Goal: Information Seeking & Learning: Learn about a topic

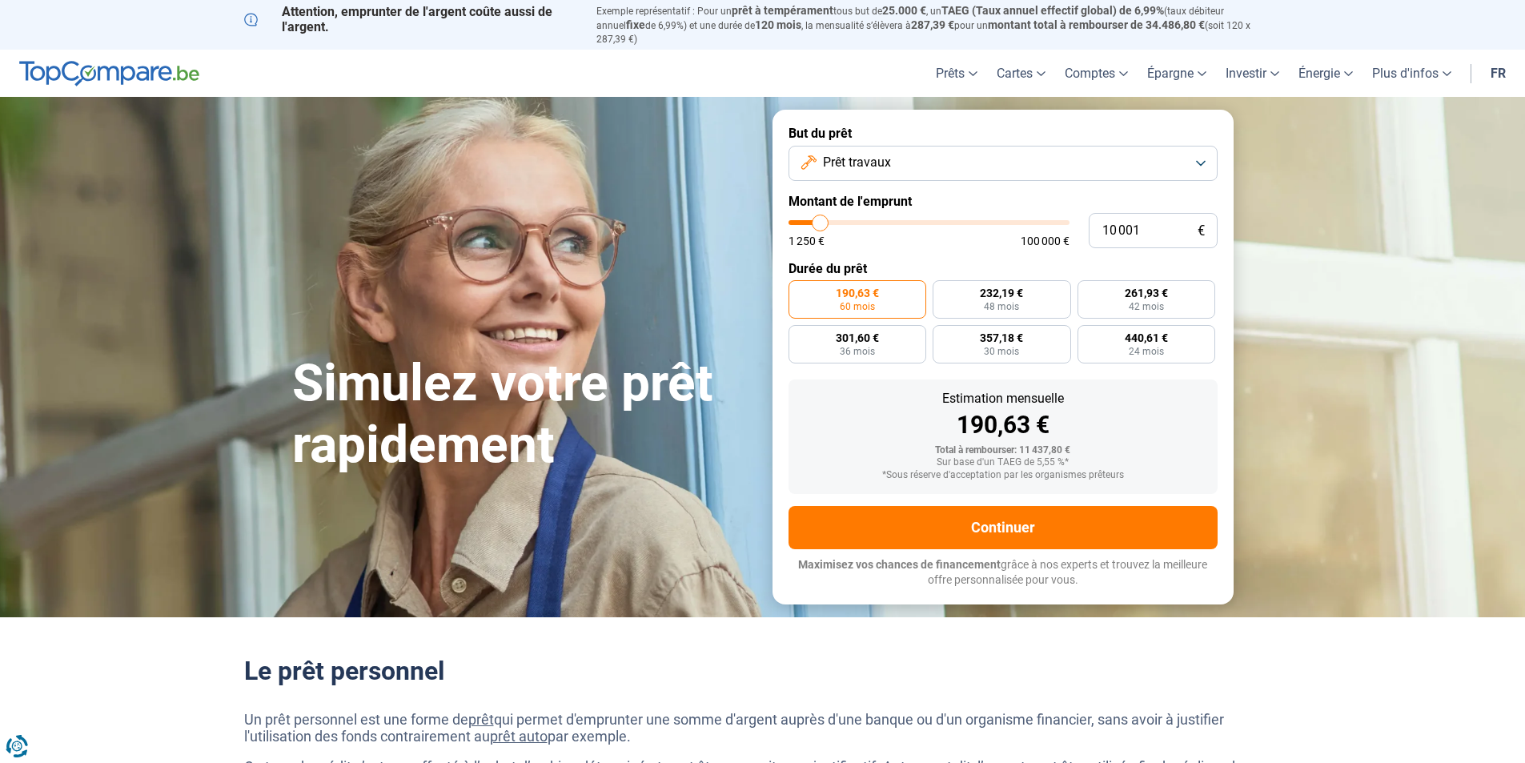
type input "11 250"
type input "11250"
type input "11 500"
type input "11500"
type input "12 500"
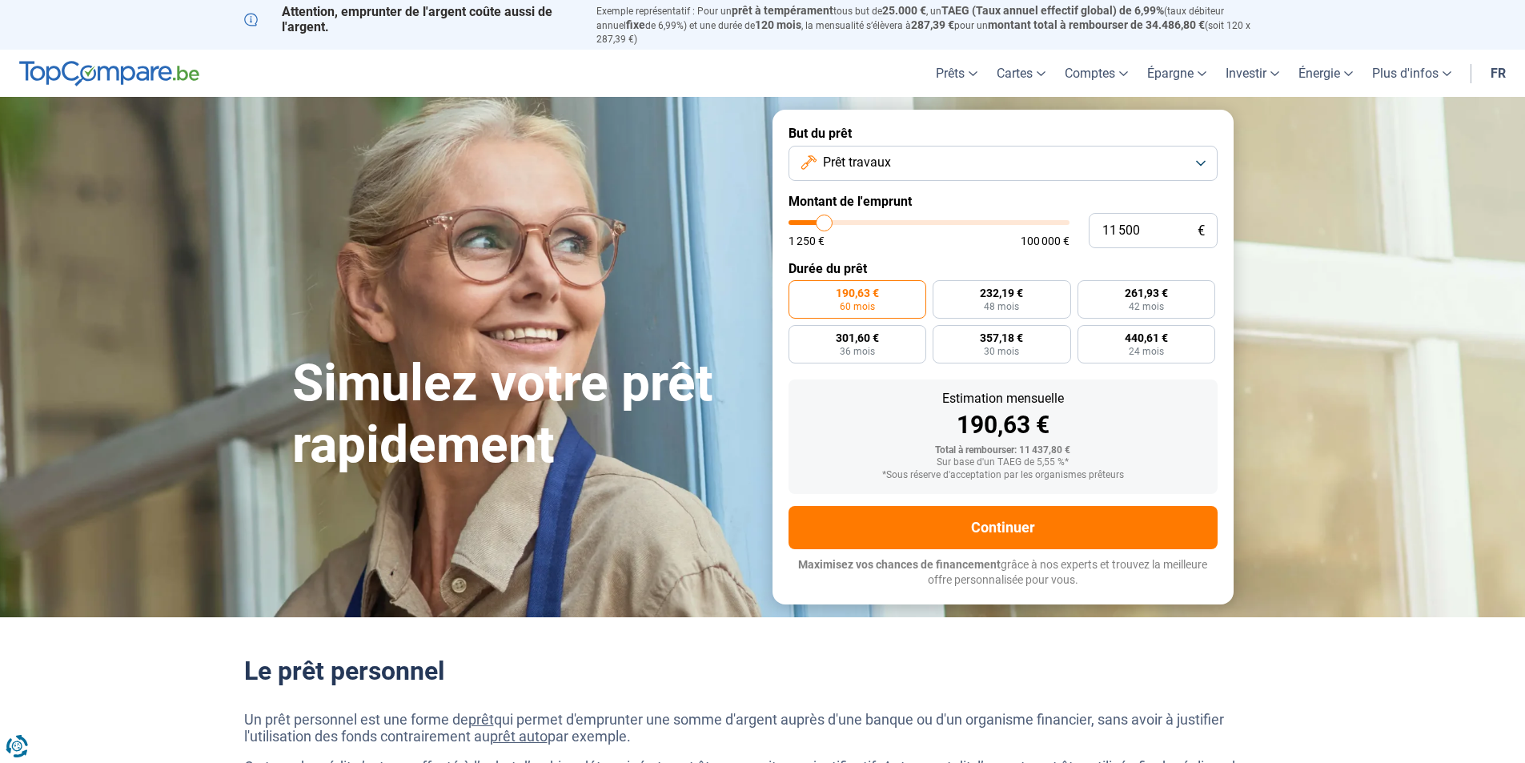
type input "12500"
type input "13 000"
type input "13000"
type input "13 250"
type input "13250"
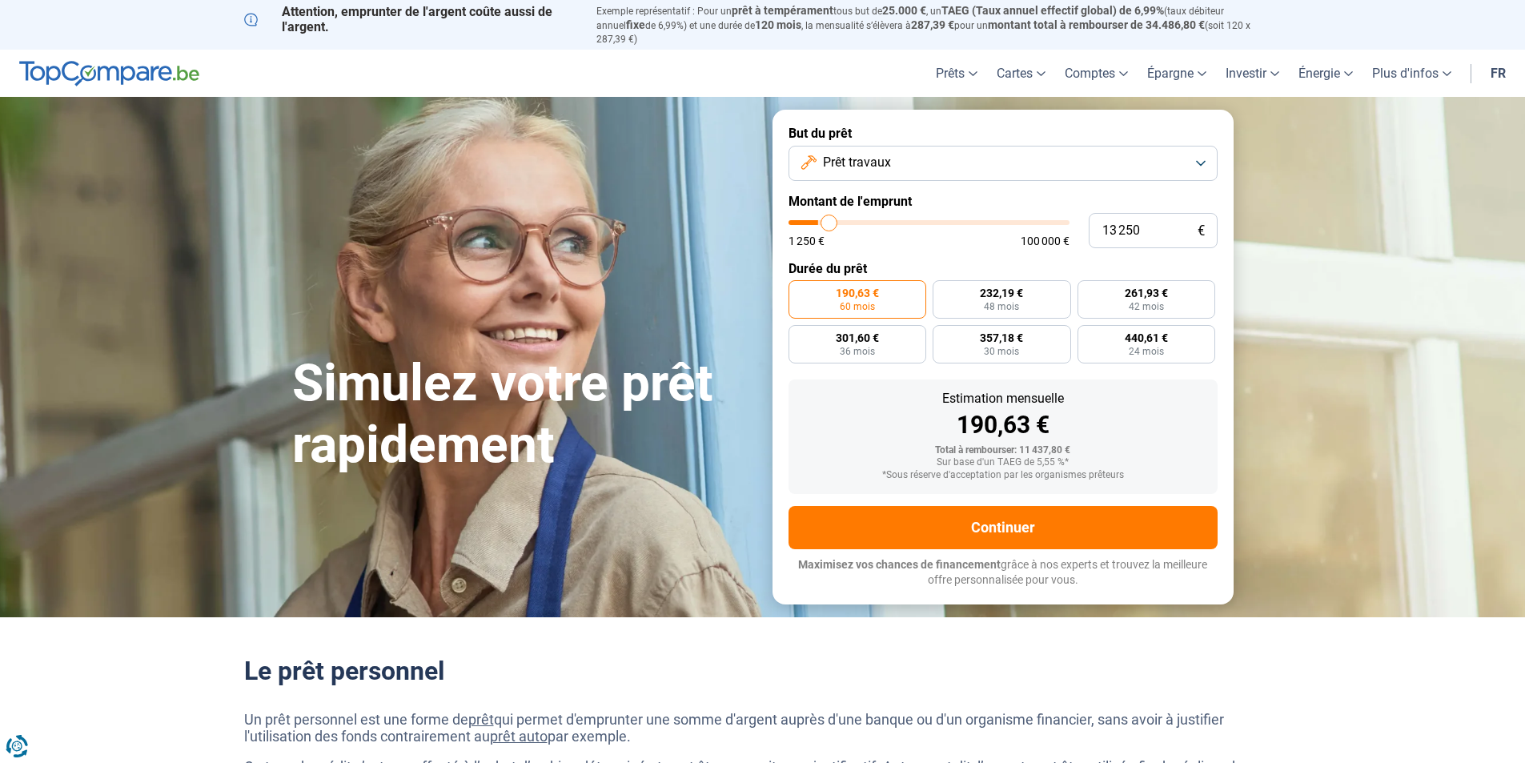
type input "14 000"
type input "14000"
type input "14 250"
type input "14250"
type input "14 750"
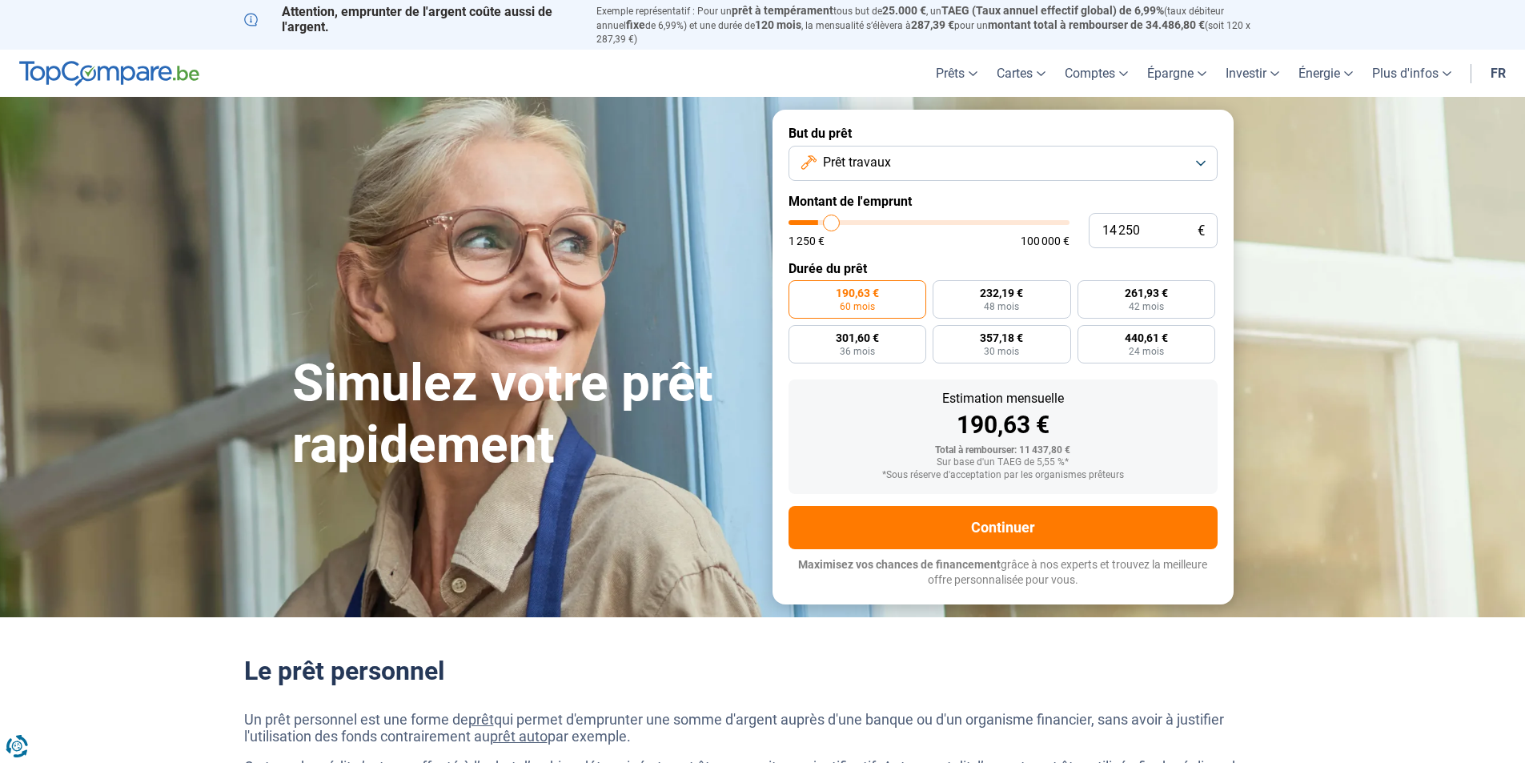
type input "14750"
type input "15 500"
type input "15500"
type input "15 750"
type input "15750"
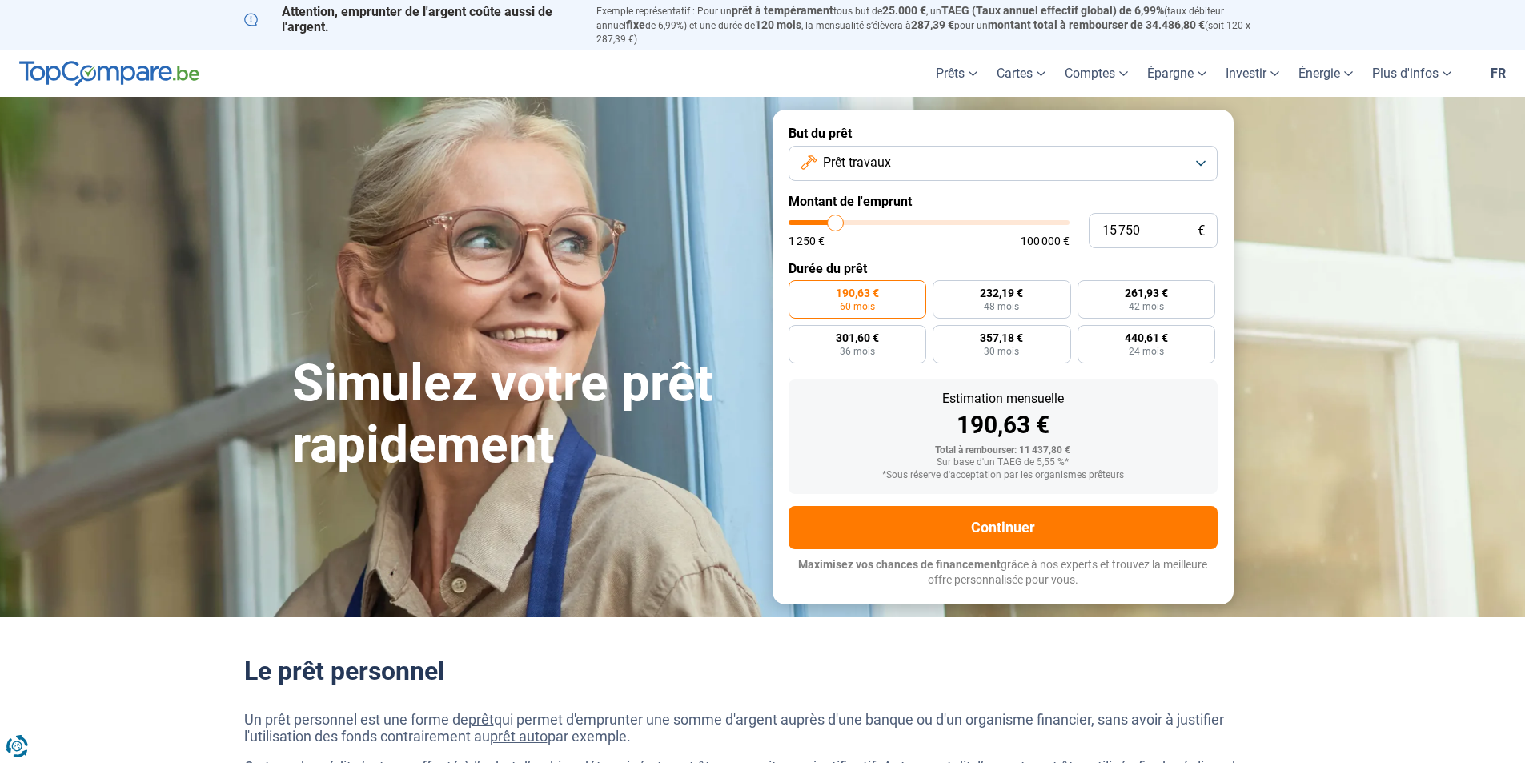
type input "16 500"
type input "16500"
type input "18 000"
type input "18000"
type input "19 250"
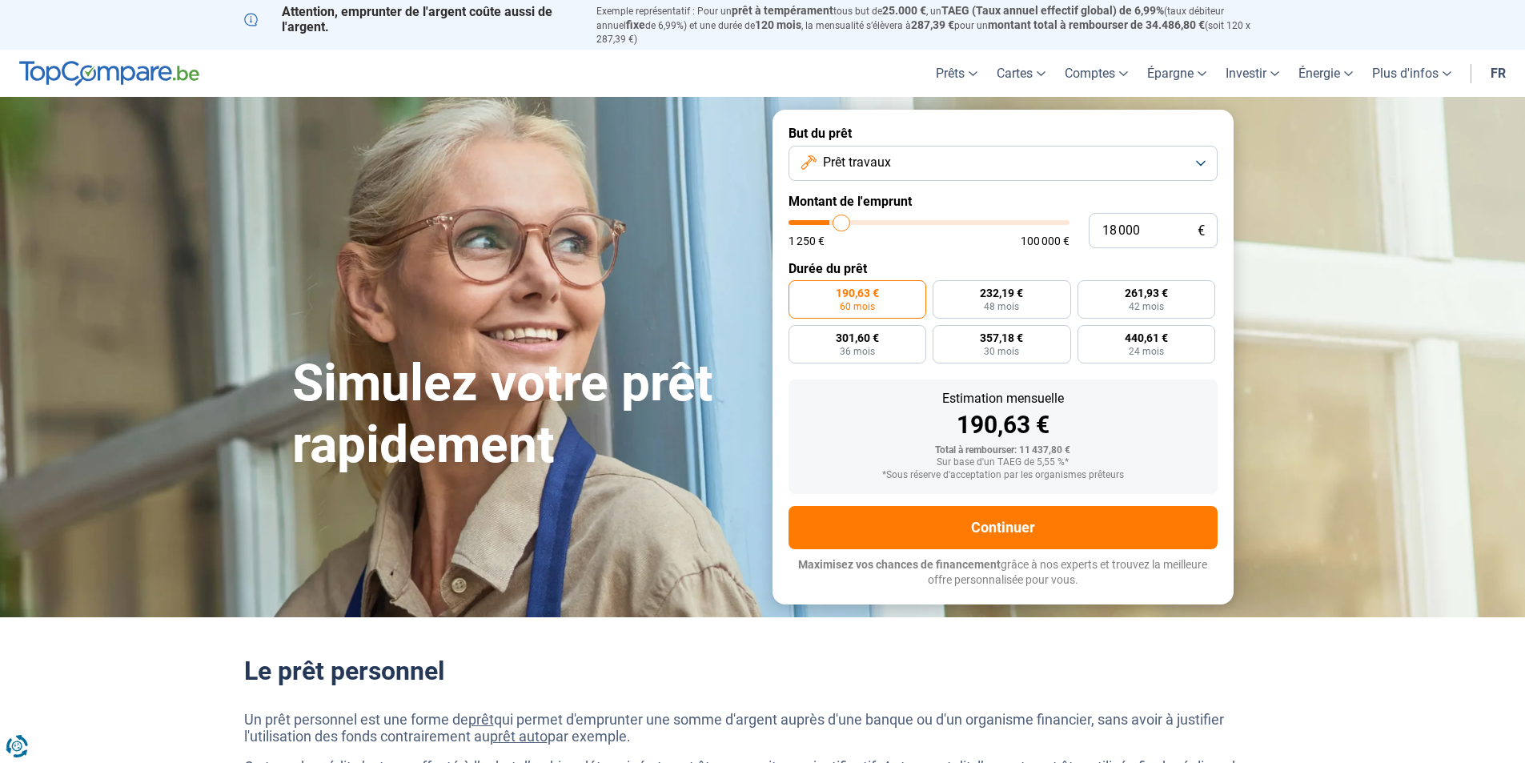
type input "19250"
type input "21 250"
type input "21250"
type input "23 000"
type input "23000"
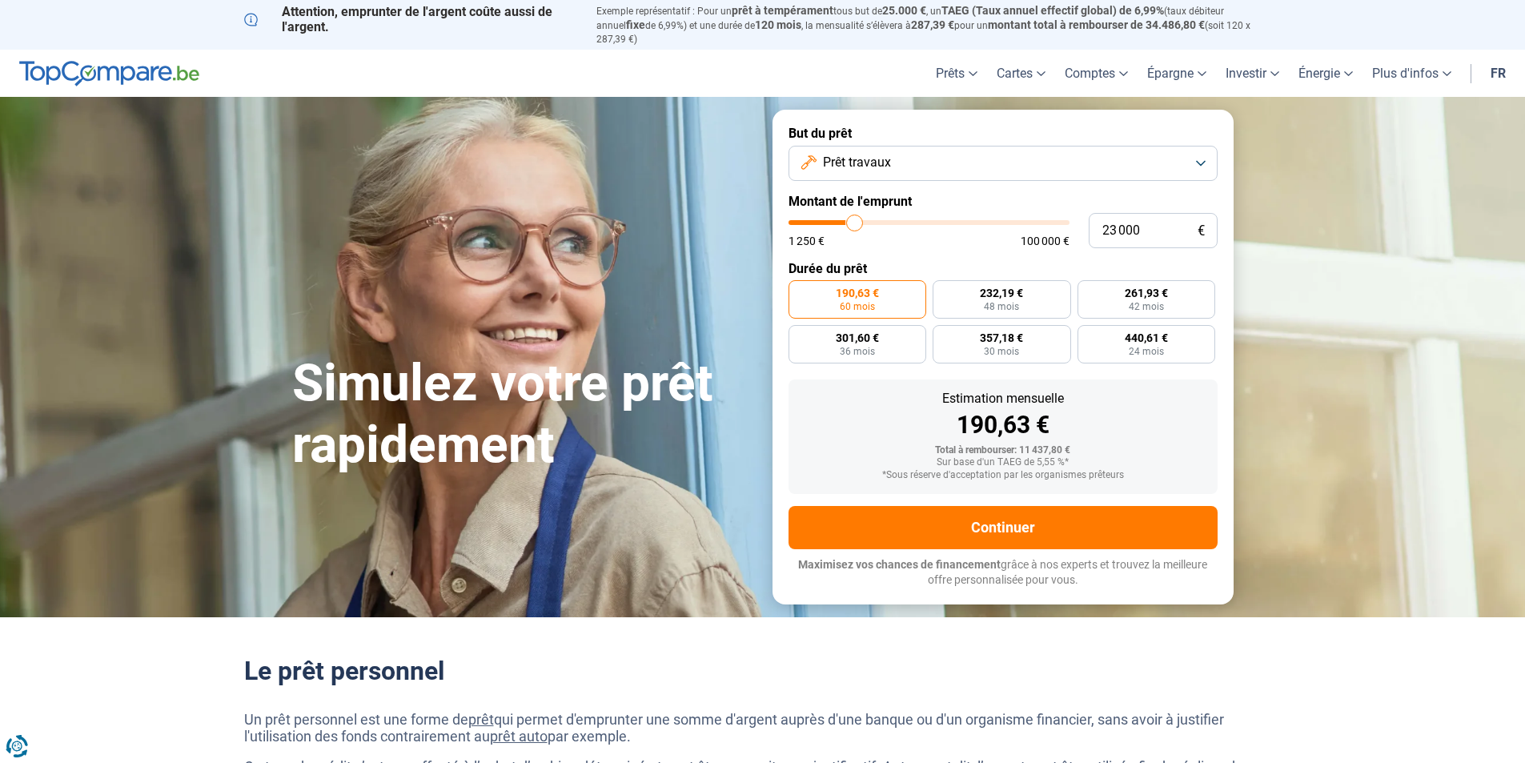
type input "23 500"
type input "23500"
type input "23 750"
type input "23750"
type input "24 250"
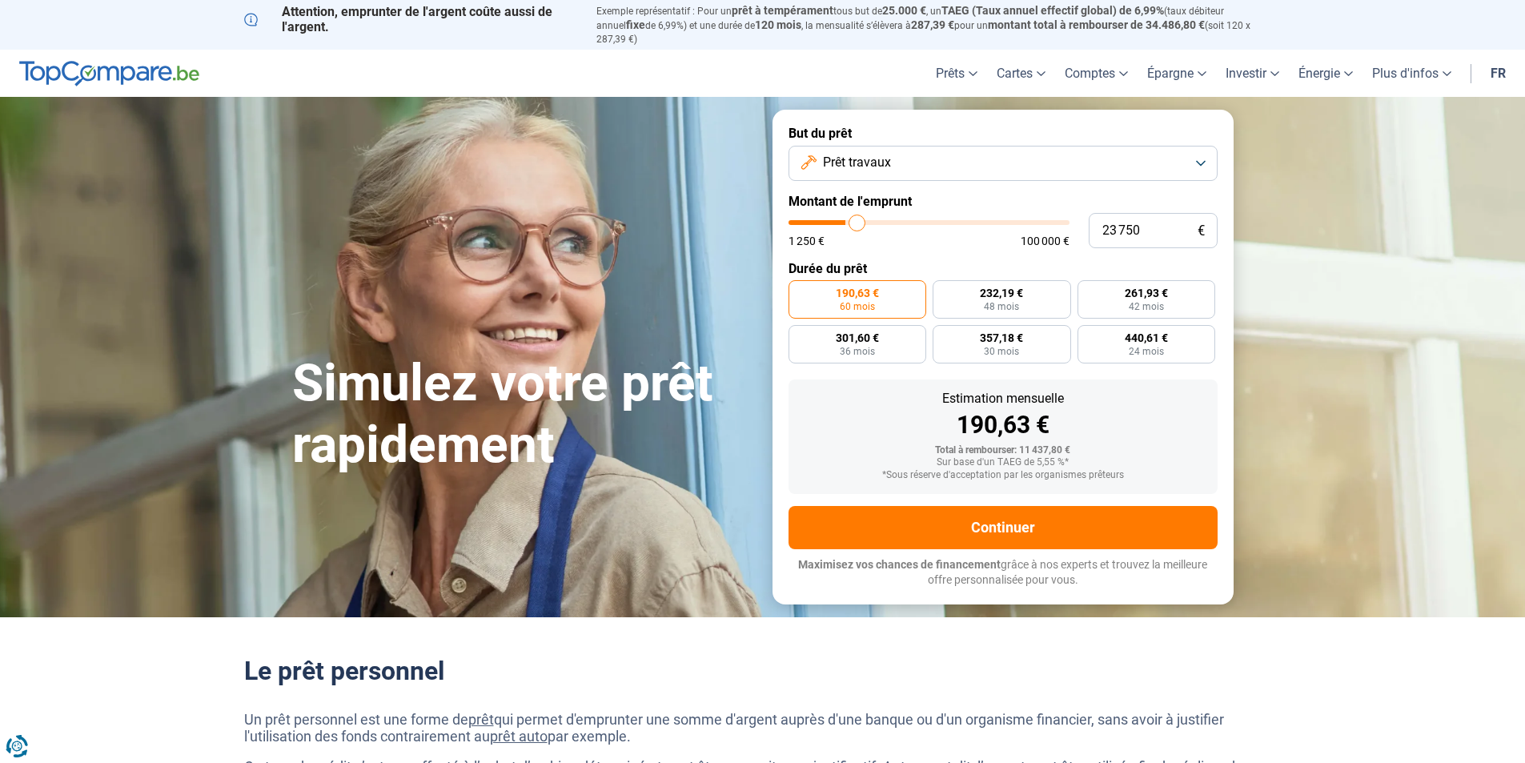
type input "24250"
type input "24 500"
type input "24500"
type input "24 750"
type input "24750"
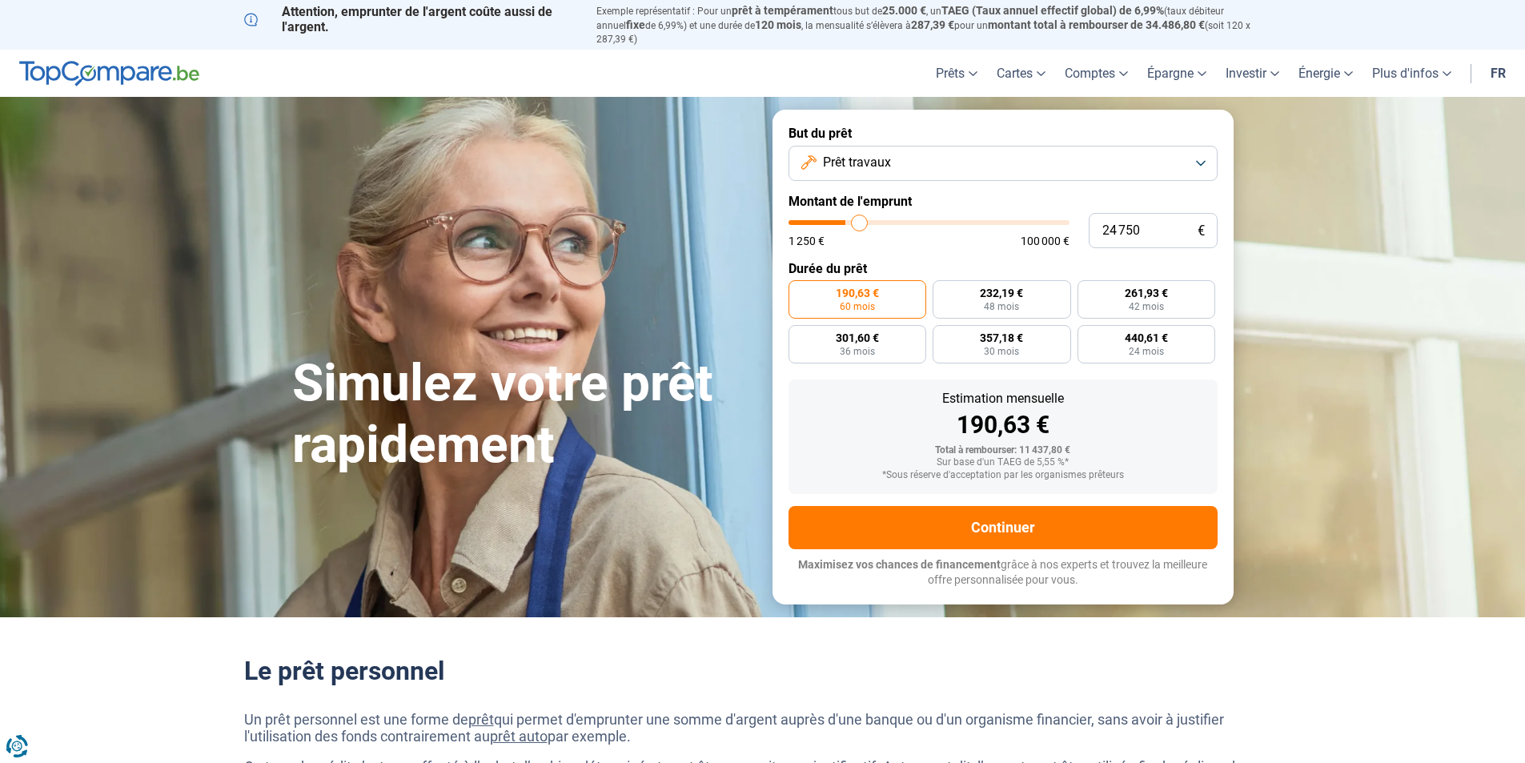
type input "25 000"
type input "25000"
type input "26 000"
type input "26000"
type input "27 500"
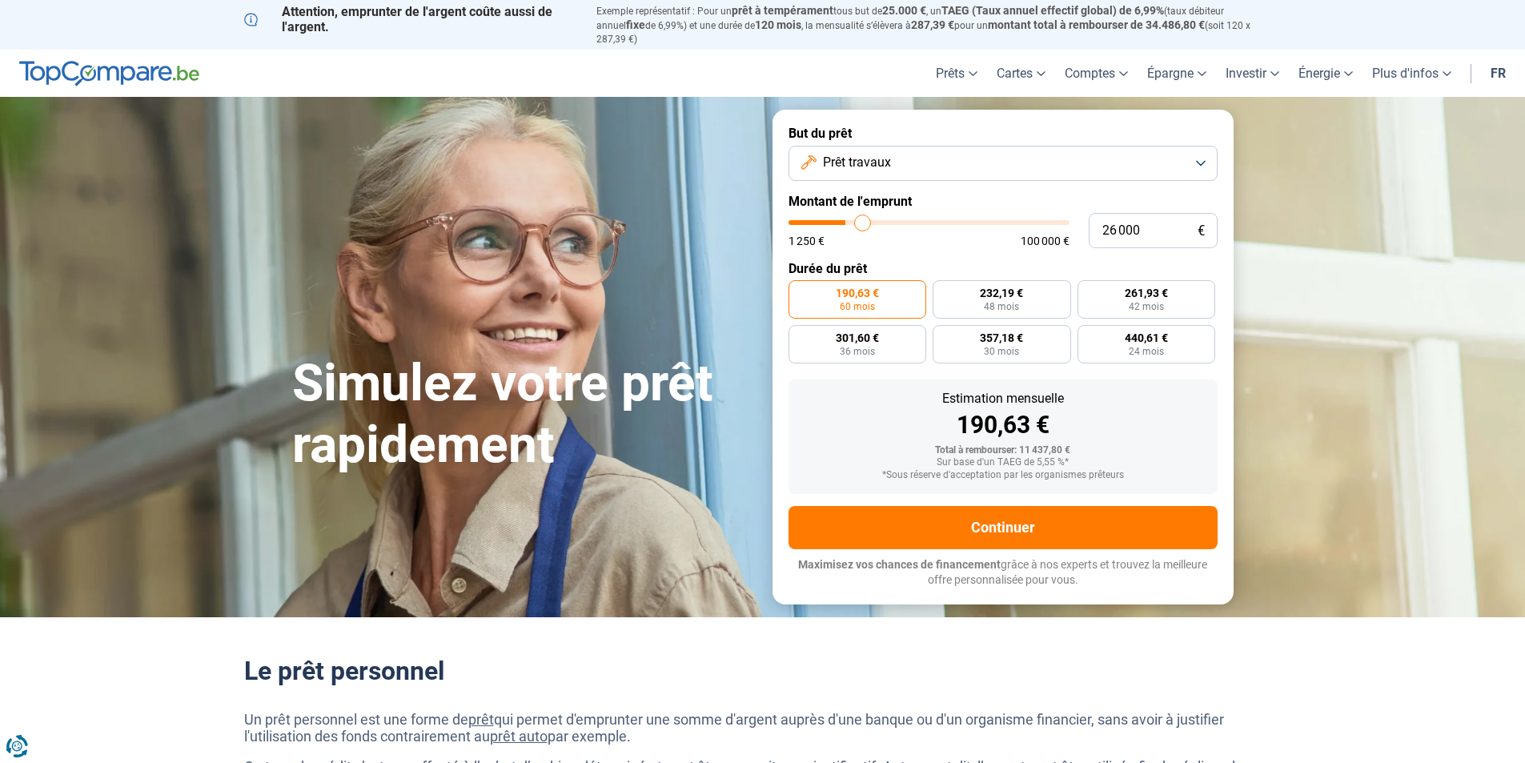
type input "27500"
type input "28 750"
type input "28750"
type input "31 000"
type input "31000"
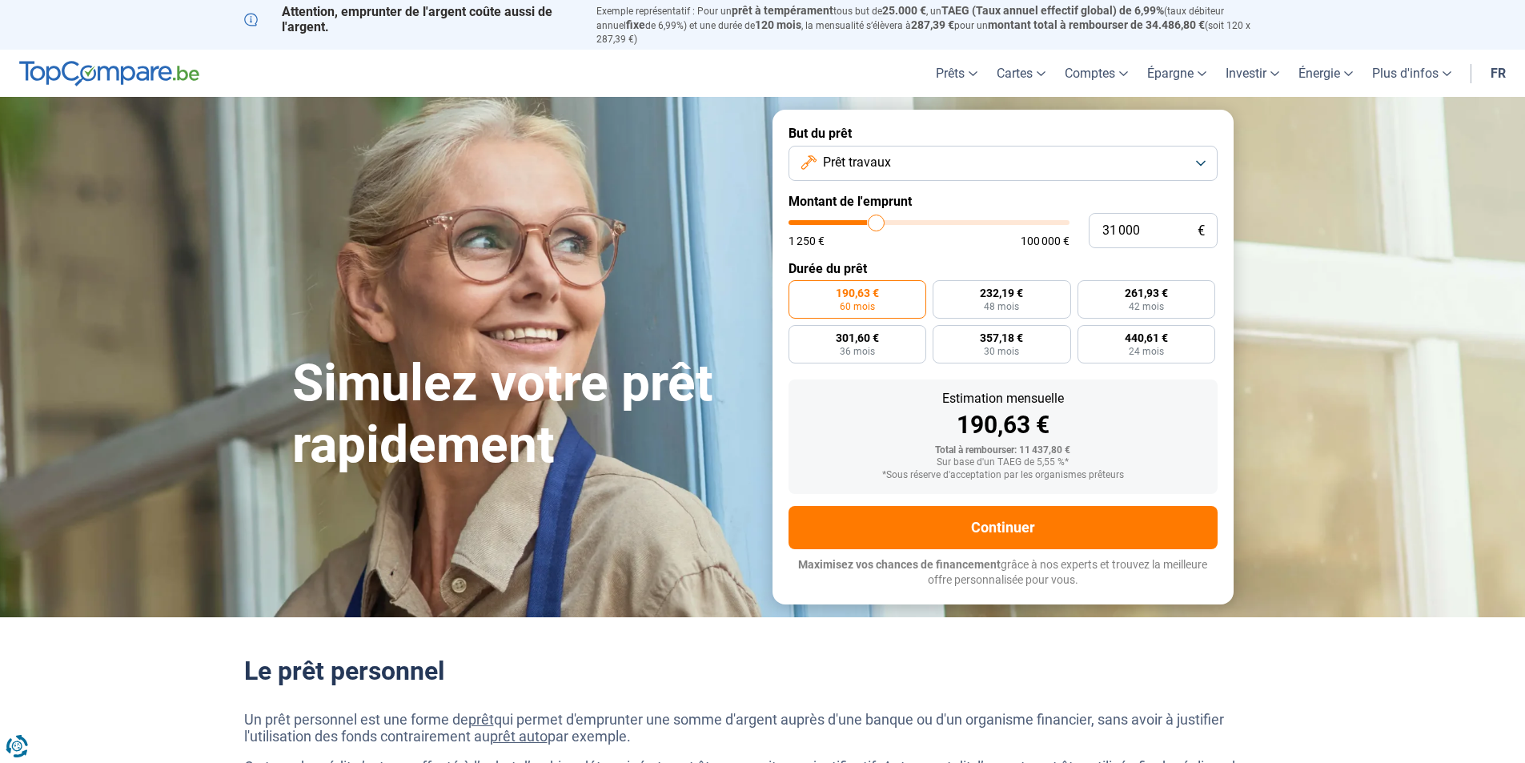
type input "31 750"
type input "31750"
type input "32 750"
type input "32750"
type input "33 500"
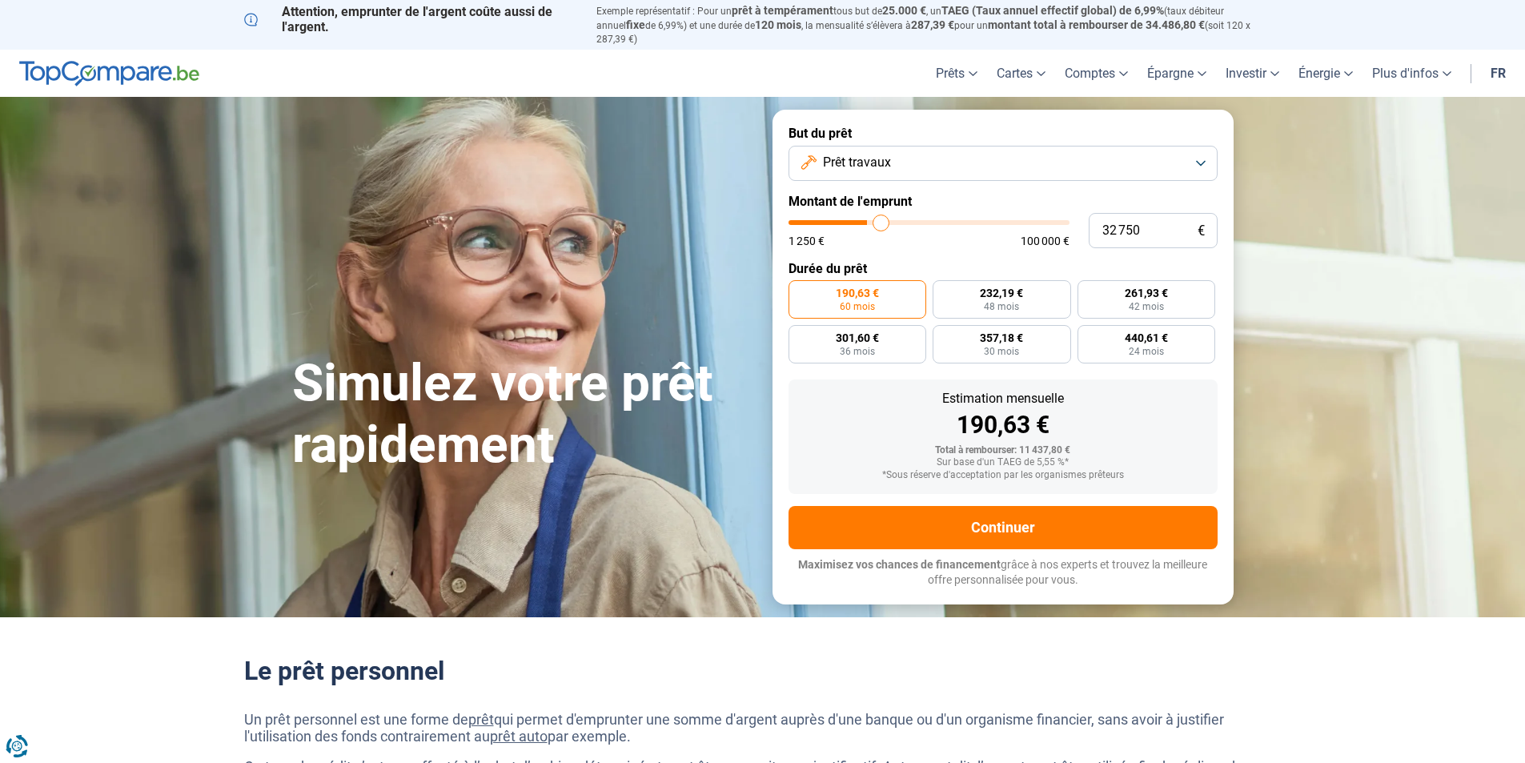
type input "33500"
type input "33 750"
type input "33750"
type input "34 000"
drag, startPoint x: 825, startPoint y: 215, endPoint x: 885, endPoint y: 216, distance: 60.1
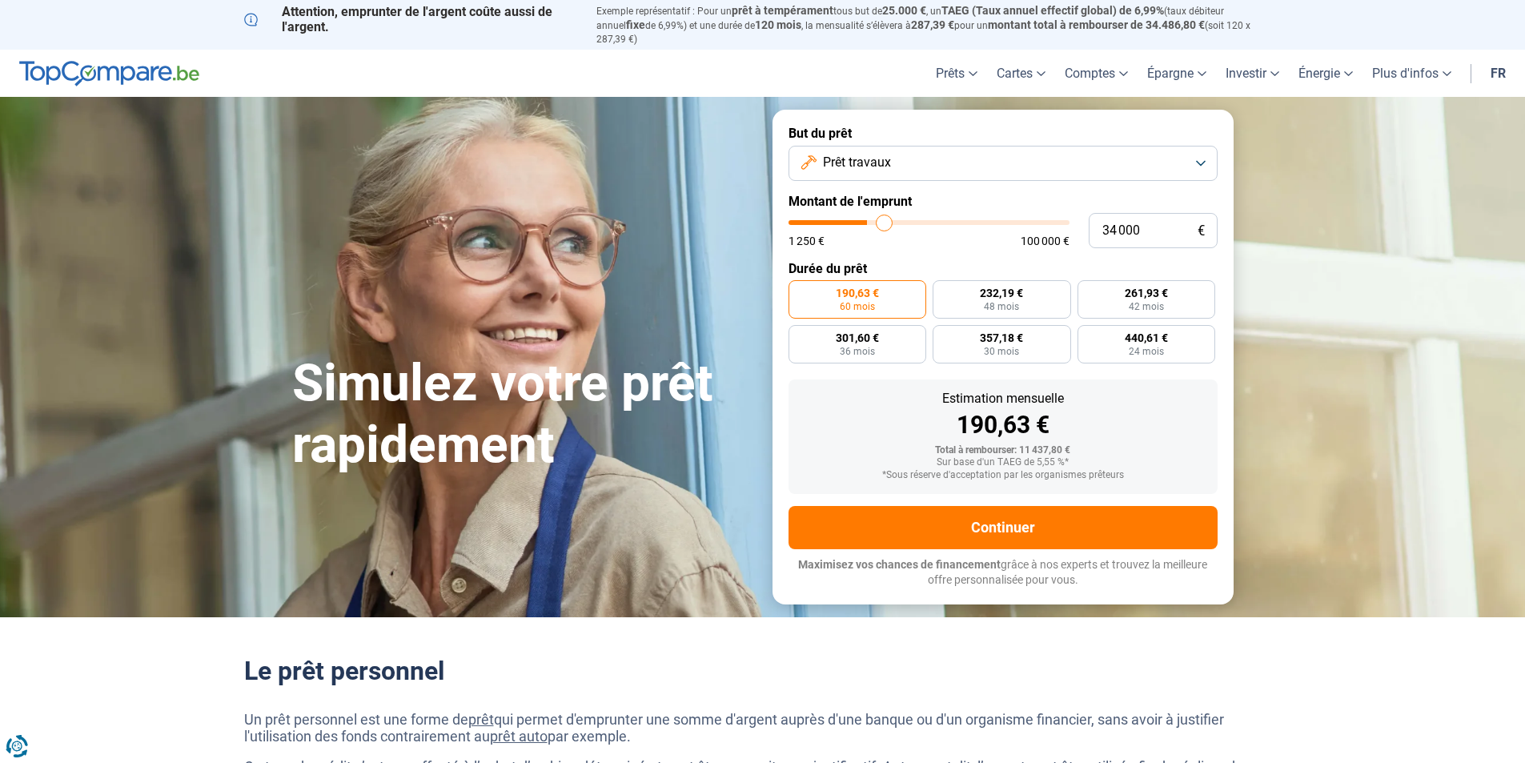
type input "34000"
click at [885, 220] on input "range" at bounding box center [929, 222] width 281 height 5
radio input "false"
type input "33 750"
type input "33750"
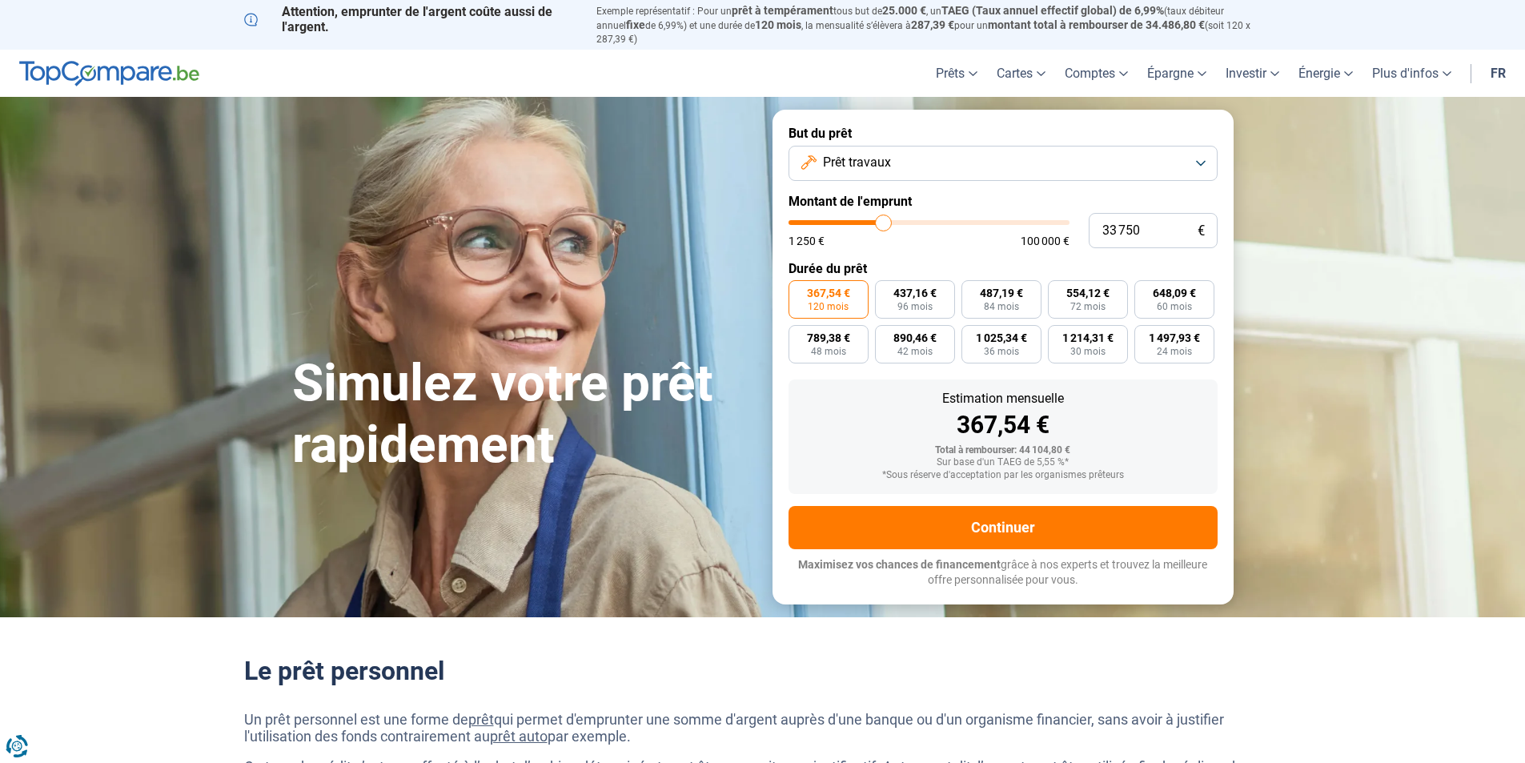
type input "33 250"
type input "33250"
type input "32 250"
type input "32250"
type input "30 750"
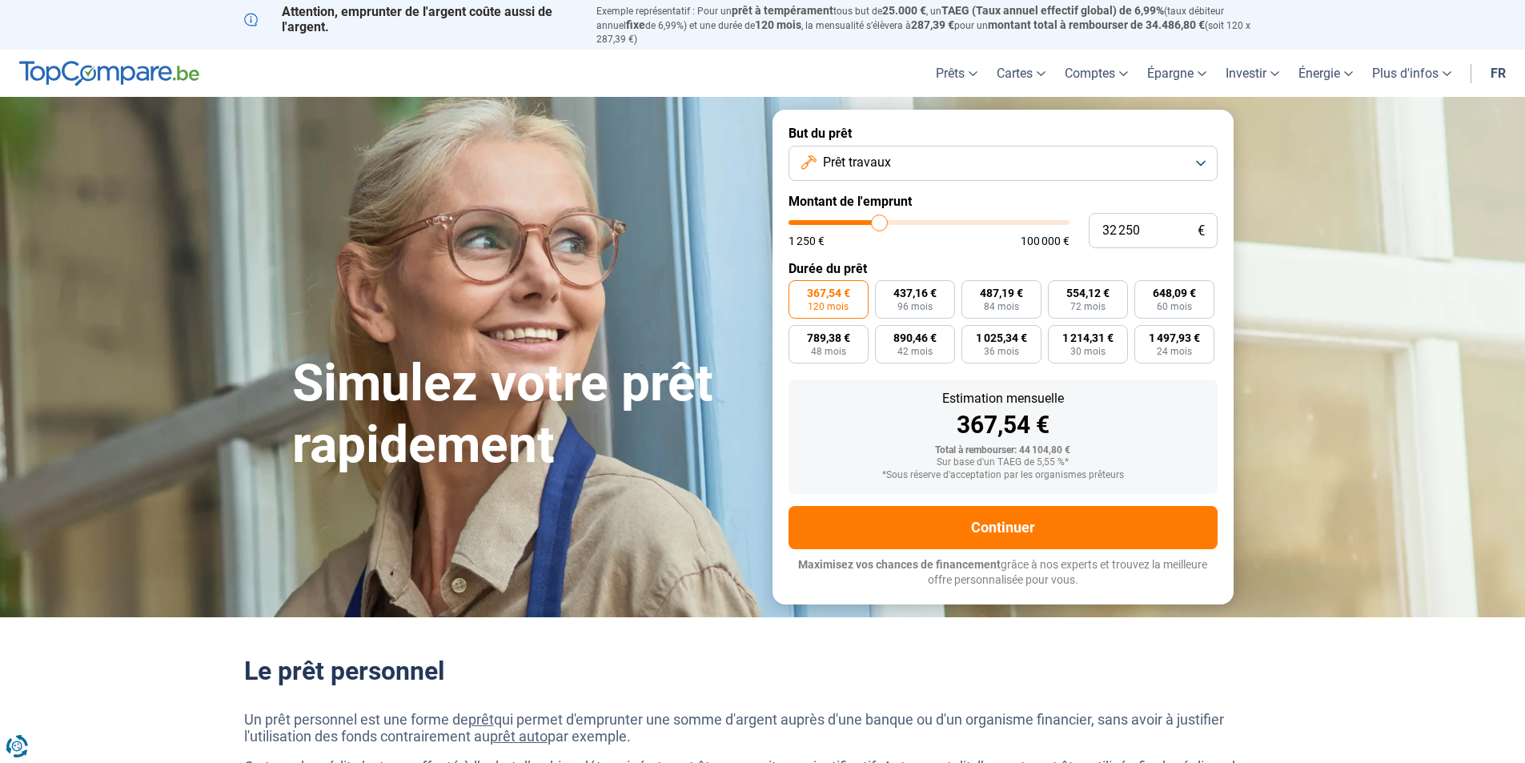
type input "30750"
type input "26 500"
type input "26500"
type input "24 750"
type input "24750"
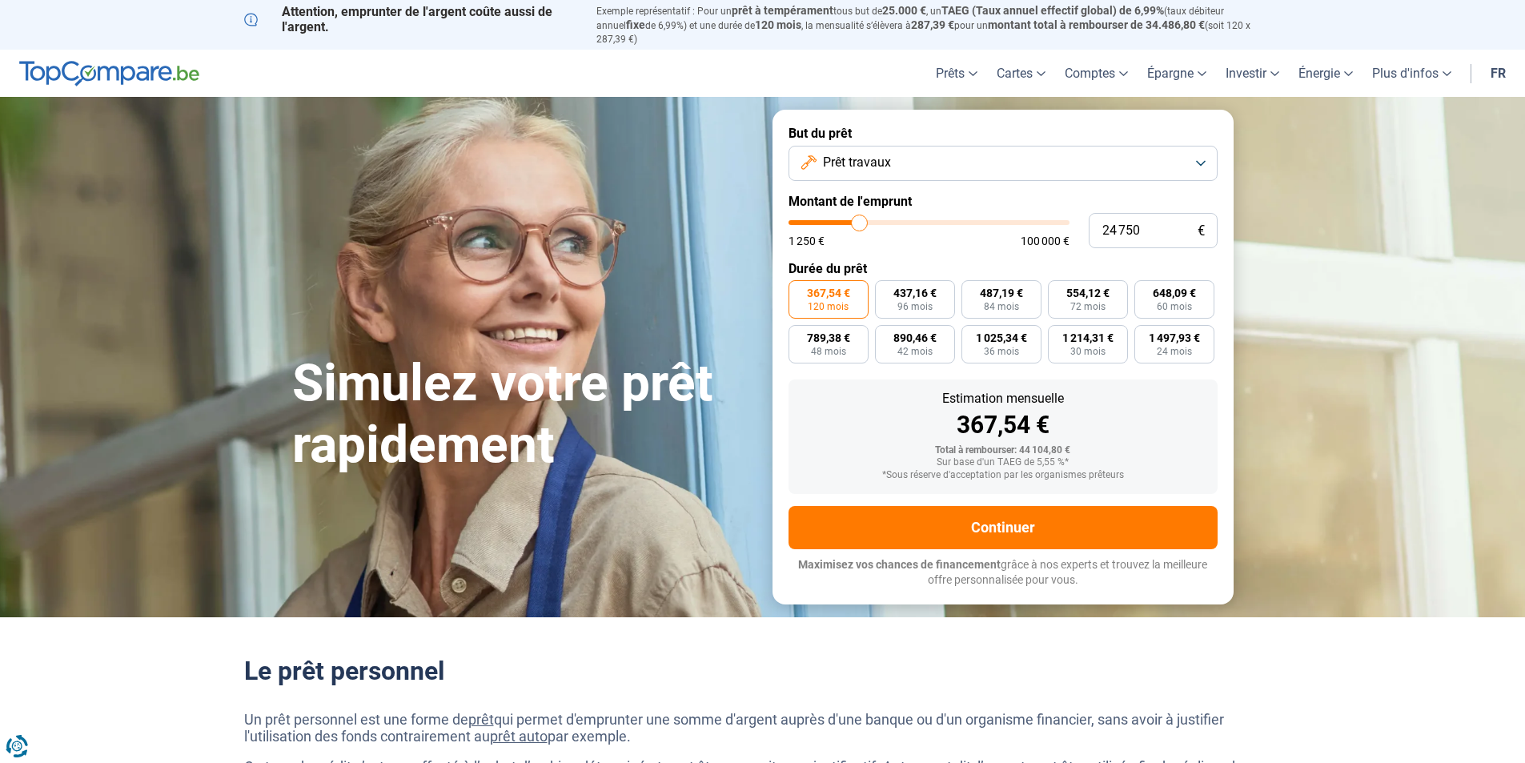
type input "22 750"
type input "22750"
type input "22 250"
drag, startPoint x: 885, startPoint y: 216, endPoint x: 854, endPoint y: 211, distance: 31.7
type input "22250"
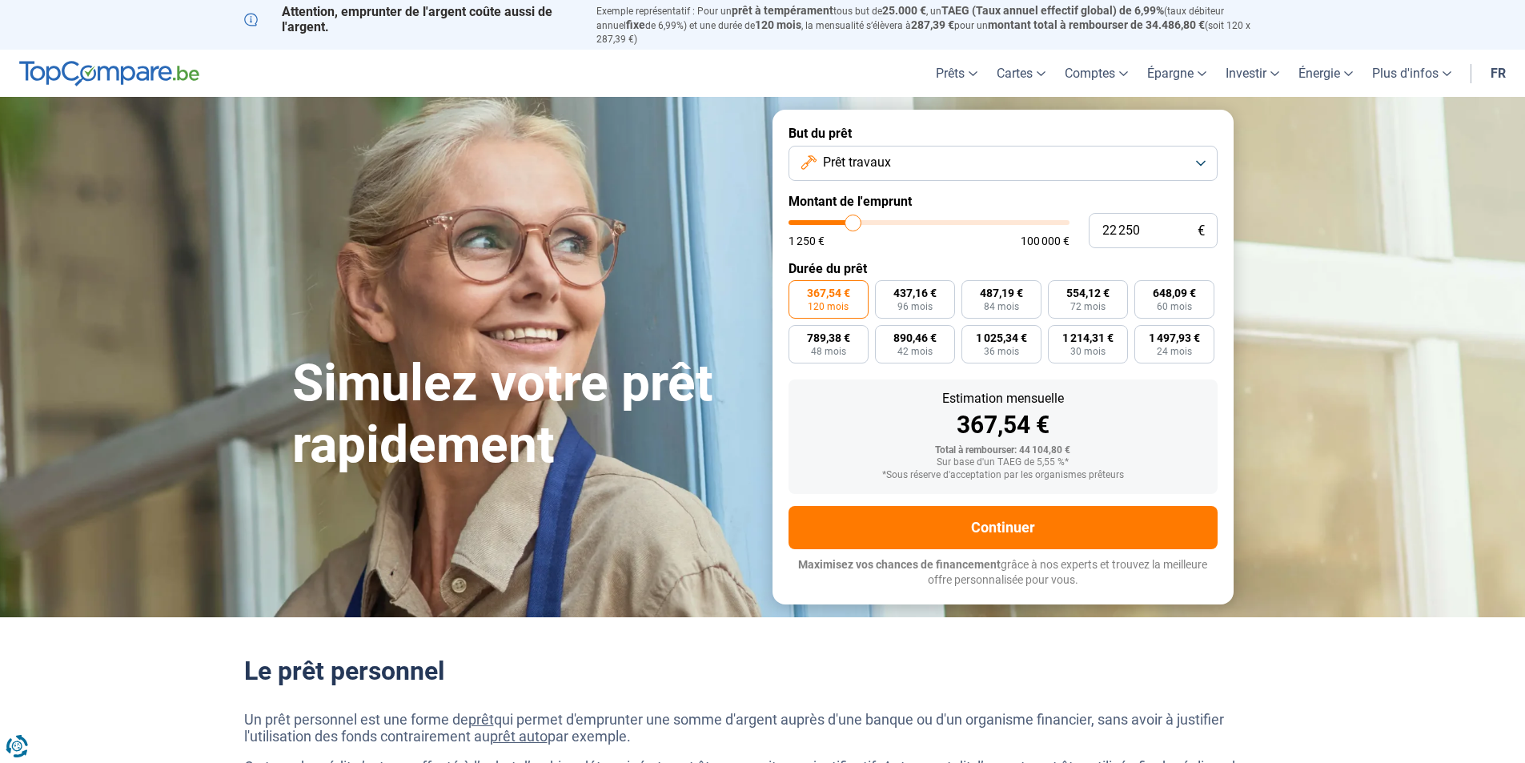
click at [854, 220] on input "range" at bounding box center [929, 222] width 281 height 5
type input "21 500"
type input "21500"
type input "20 250"
type input "20250"
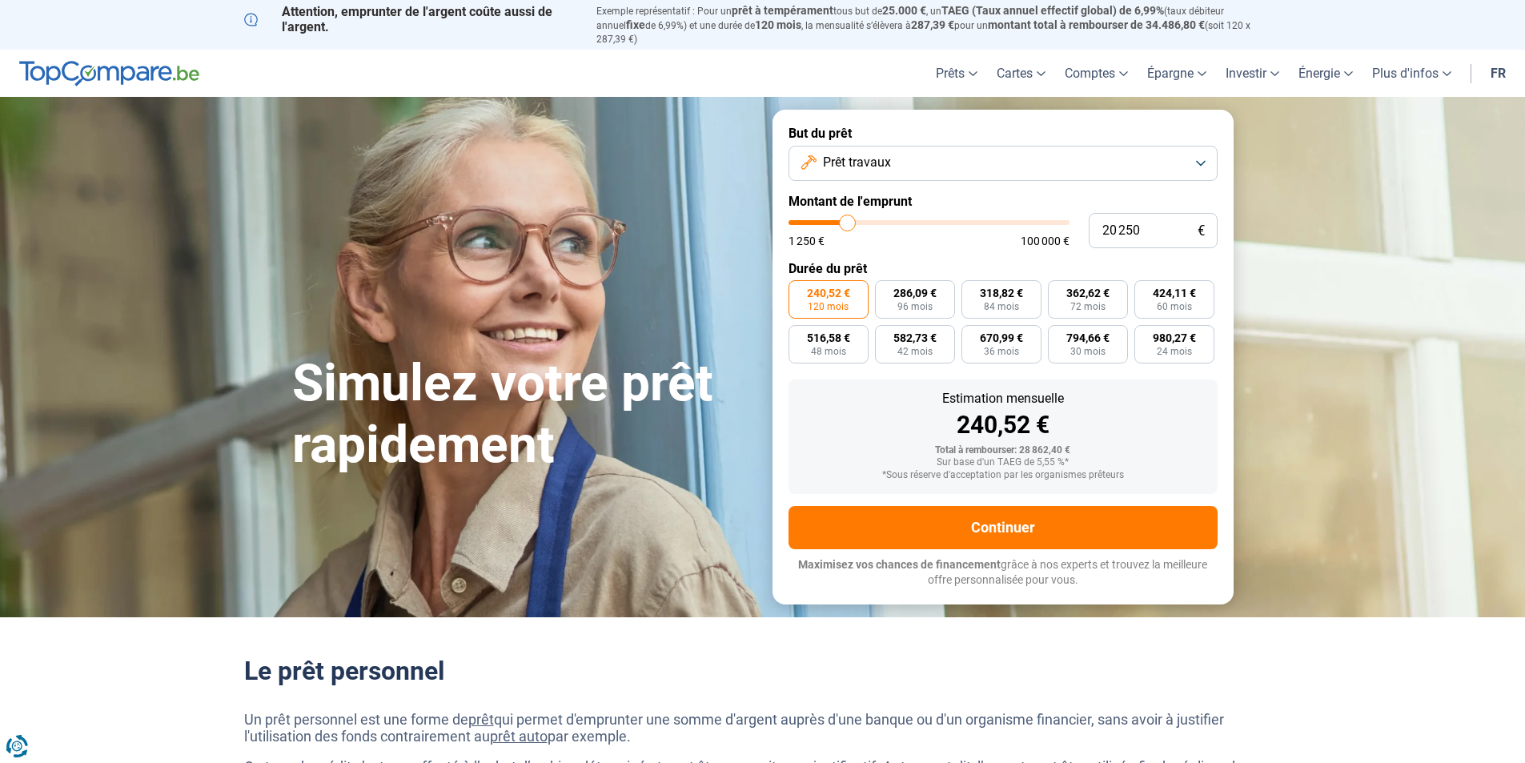
type input "20 000"
type input "20000"
type input "19 250"
type input "19250"
type input "19 000"
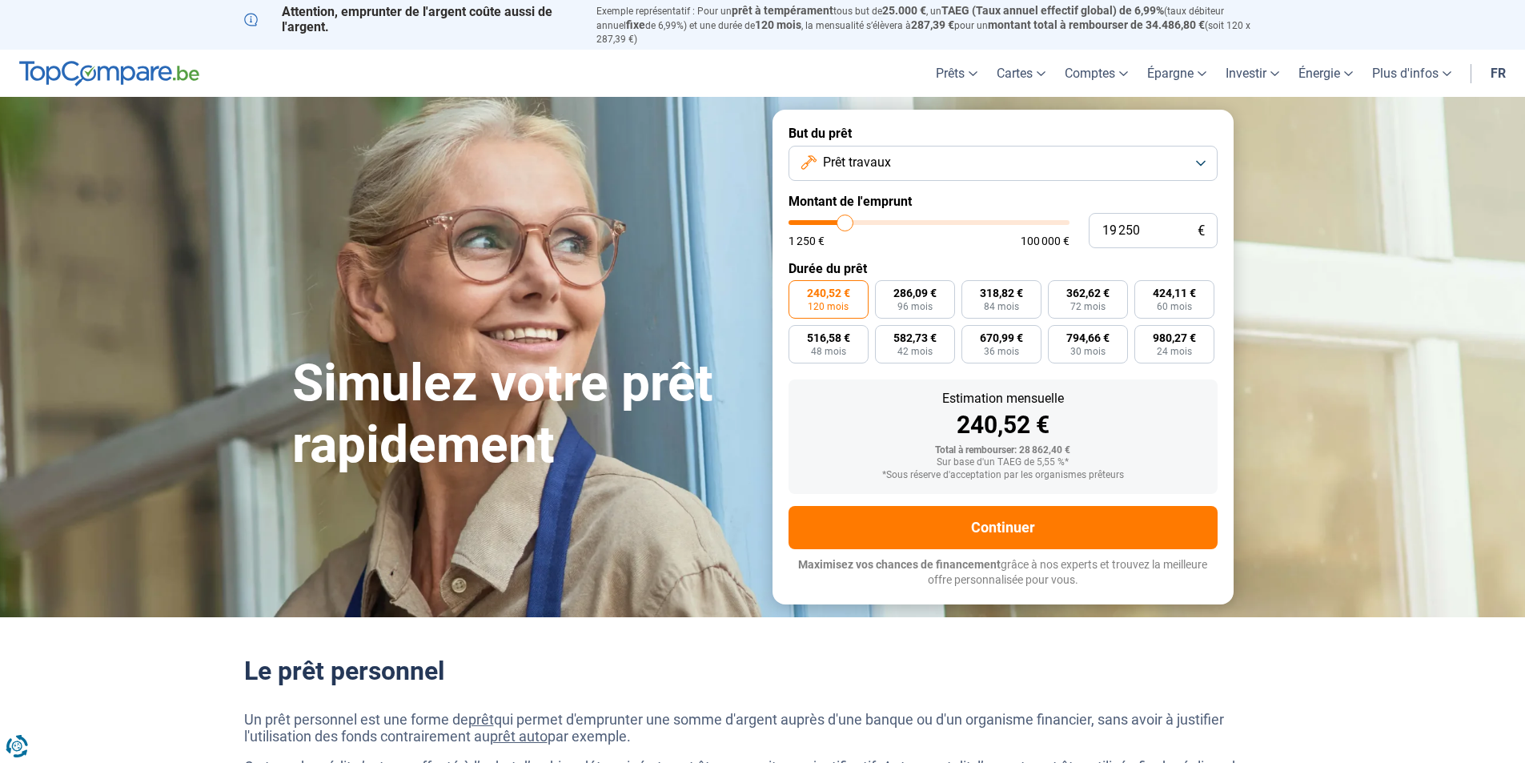
type input "19000"
type input "18 750"
type input "18750"
type input "18 500"
type input "18500"
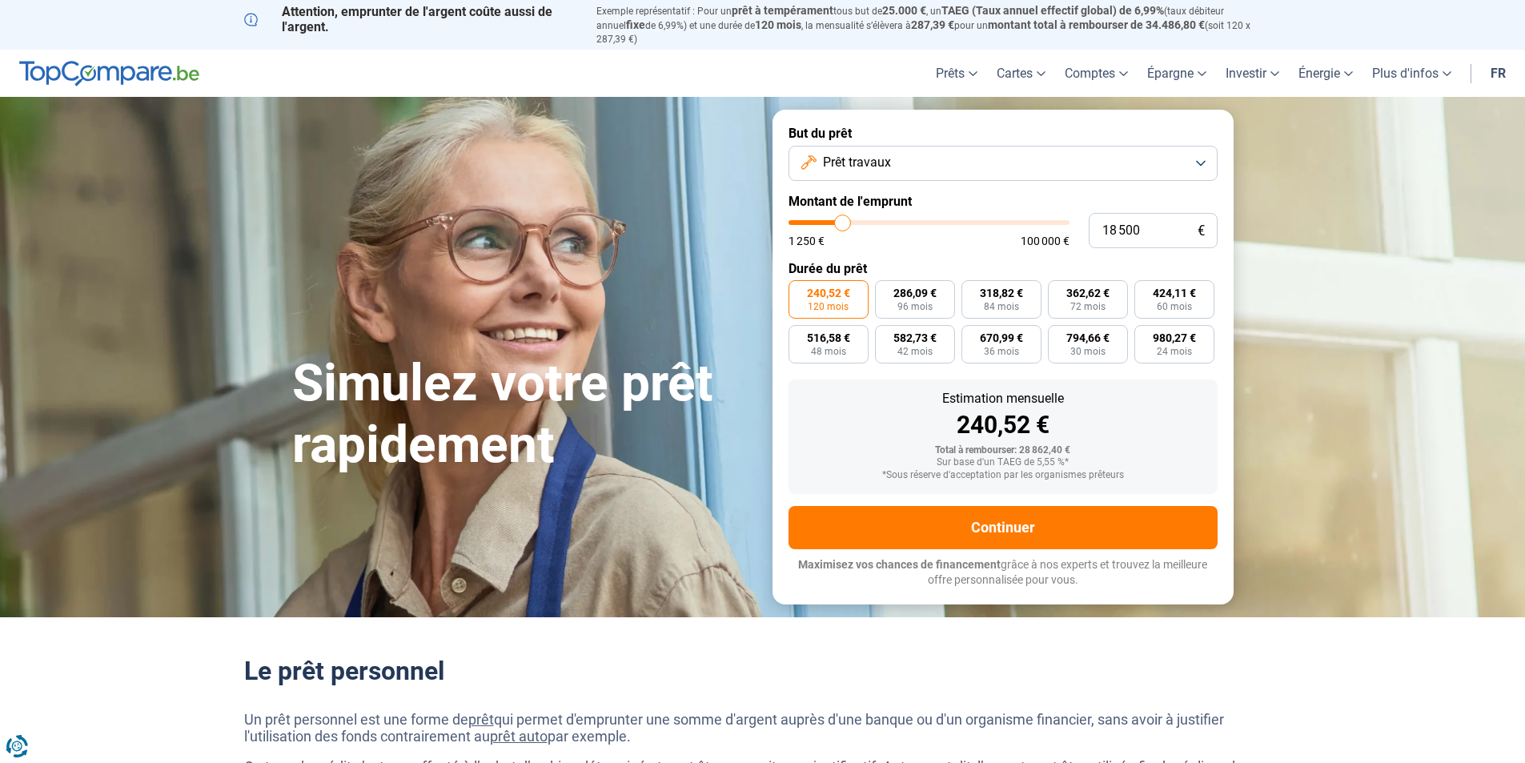
type input "18 000"
drag, startPoint x: 854, startPoint y: 211, endPoint x: 842, endPoint y: 211, distance: 11.2
type input "18000"
click at [842, 220] on input "range" at bounding box center [929, 222] width 281 height 5
radio input "true"
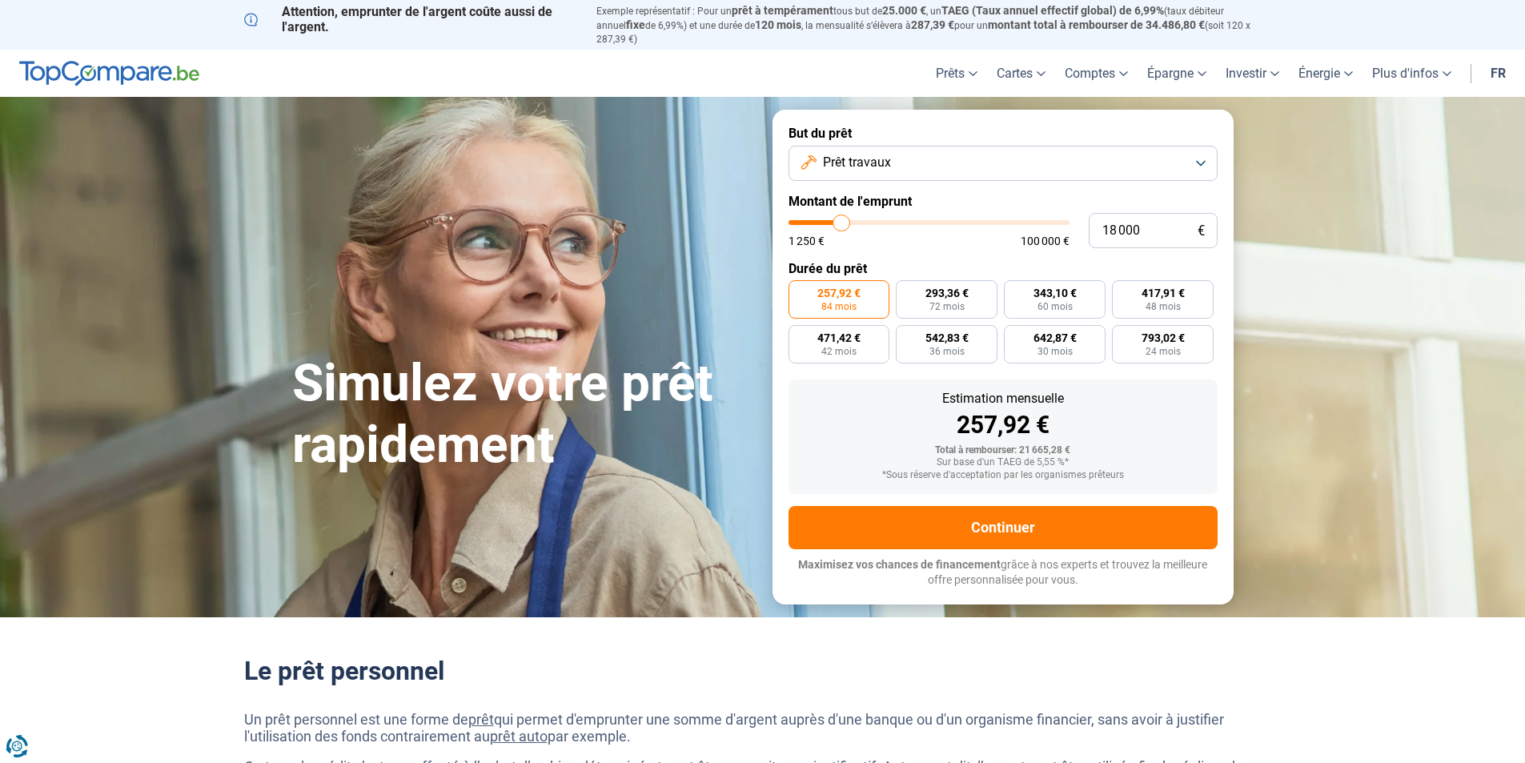
type input "17 750"
type input "17750"
type input "17 500"
type input "17500"
type input "17 000"
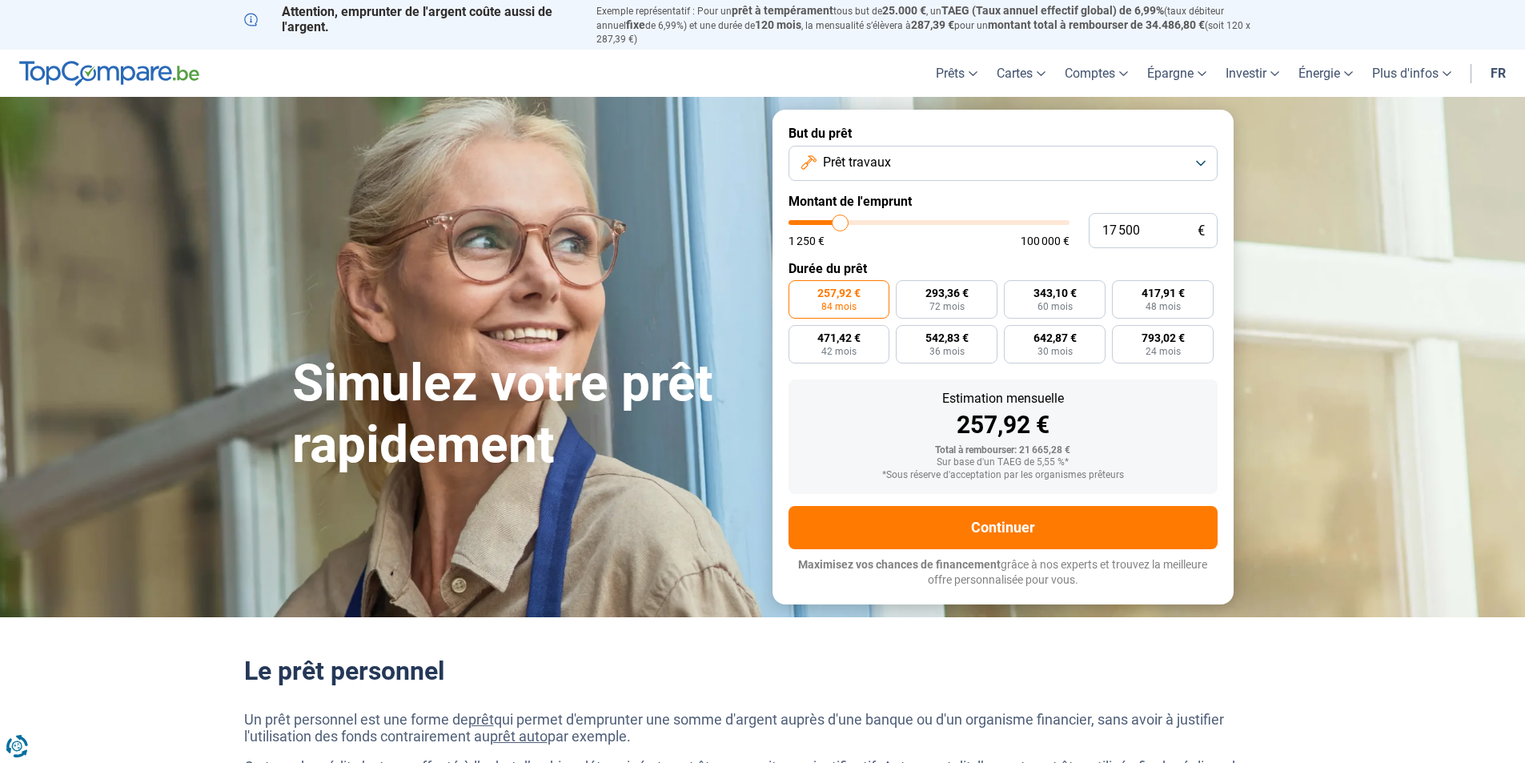
type input "17000"
type input "16 500"
type input "16500"
type input "16 250"
type input "16250"
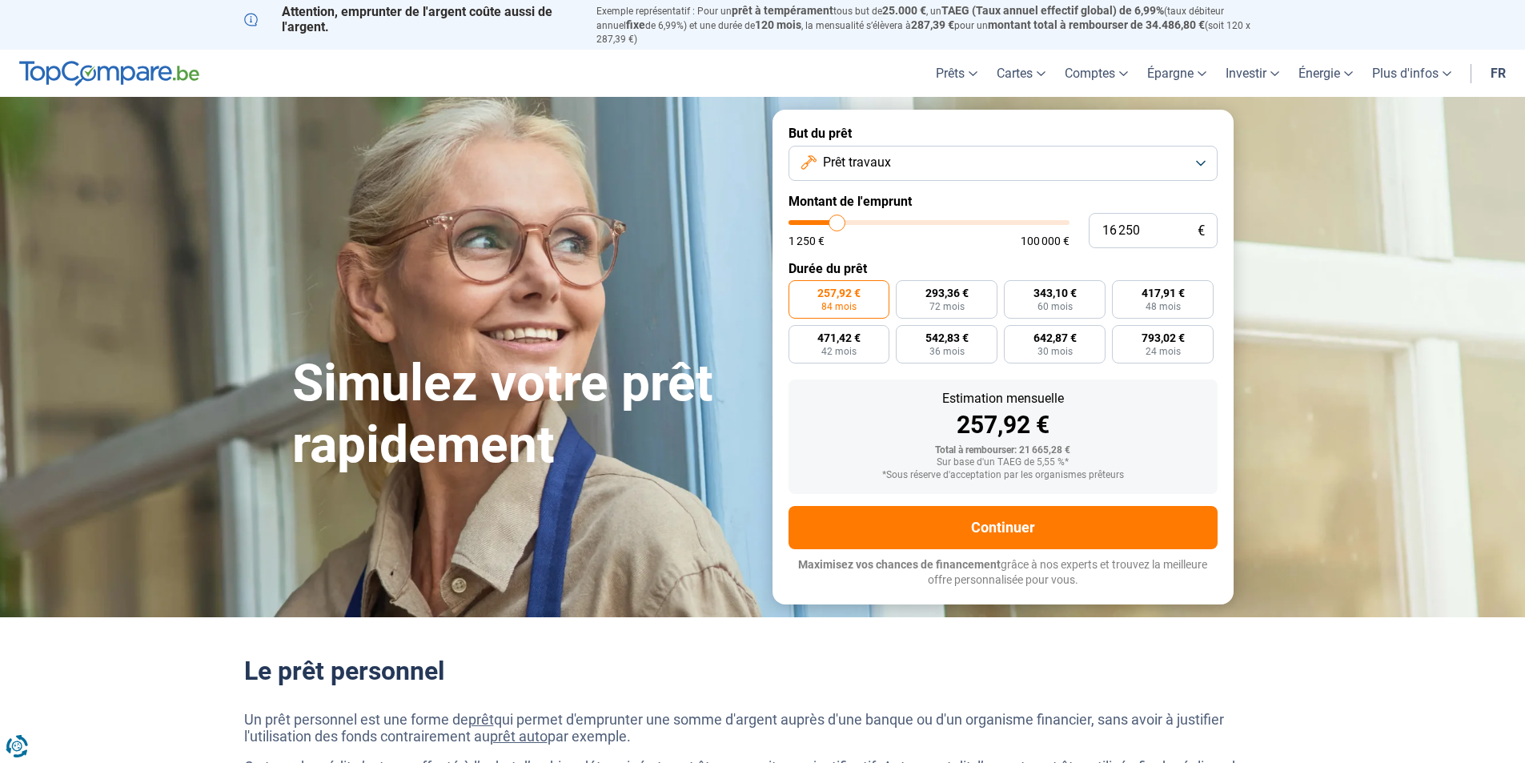
click at [838, 220] on input "range" at bounding box center [929, 222] width 281 height 5
type input "15 750"
type input "15750"
type input "15 500"
type input "15500"
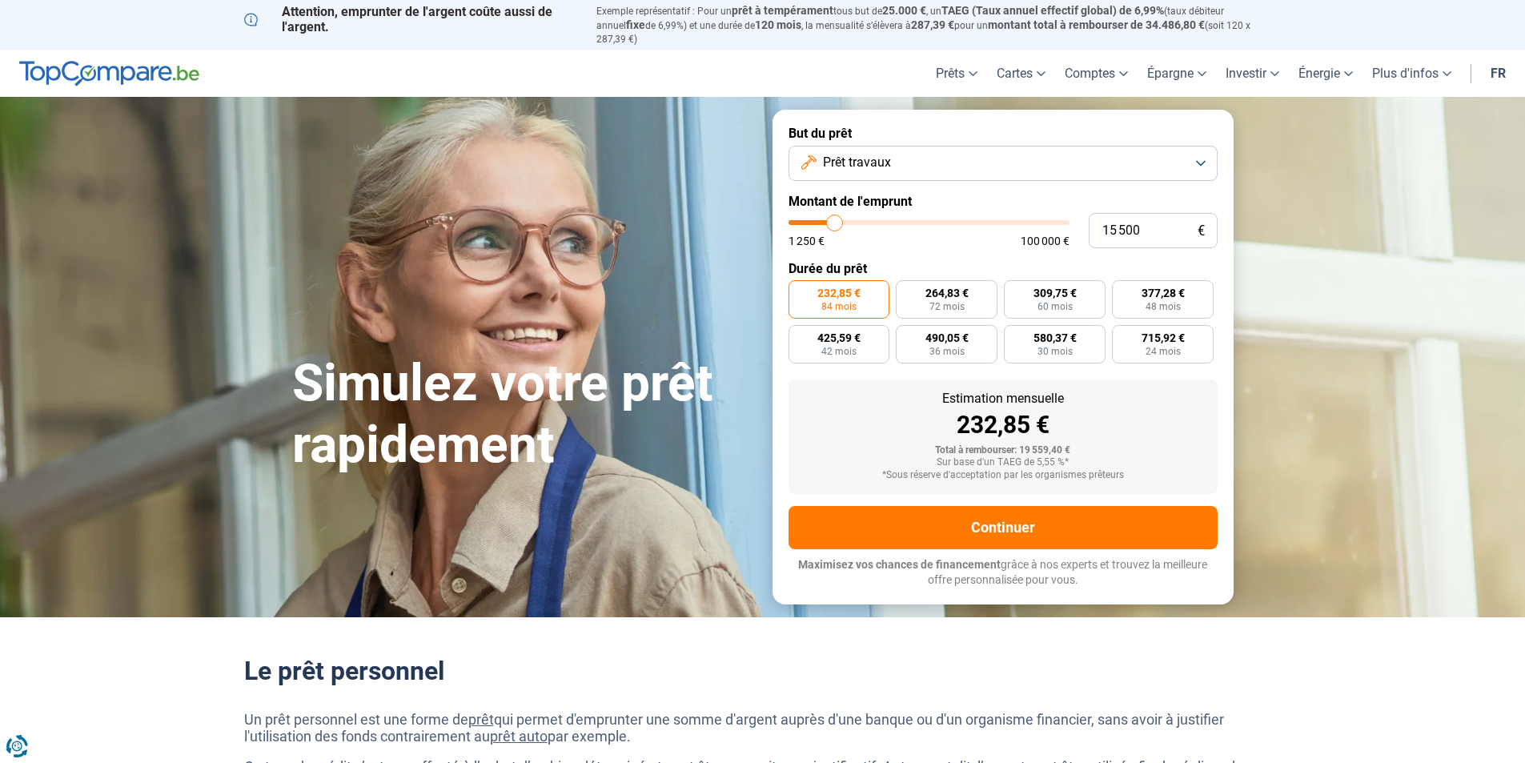
type input "14 750"
type input "14750"
type input "14 500"
type input "14500"
type input "14 250"
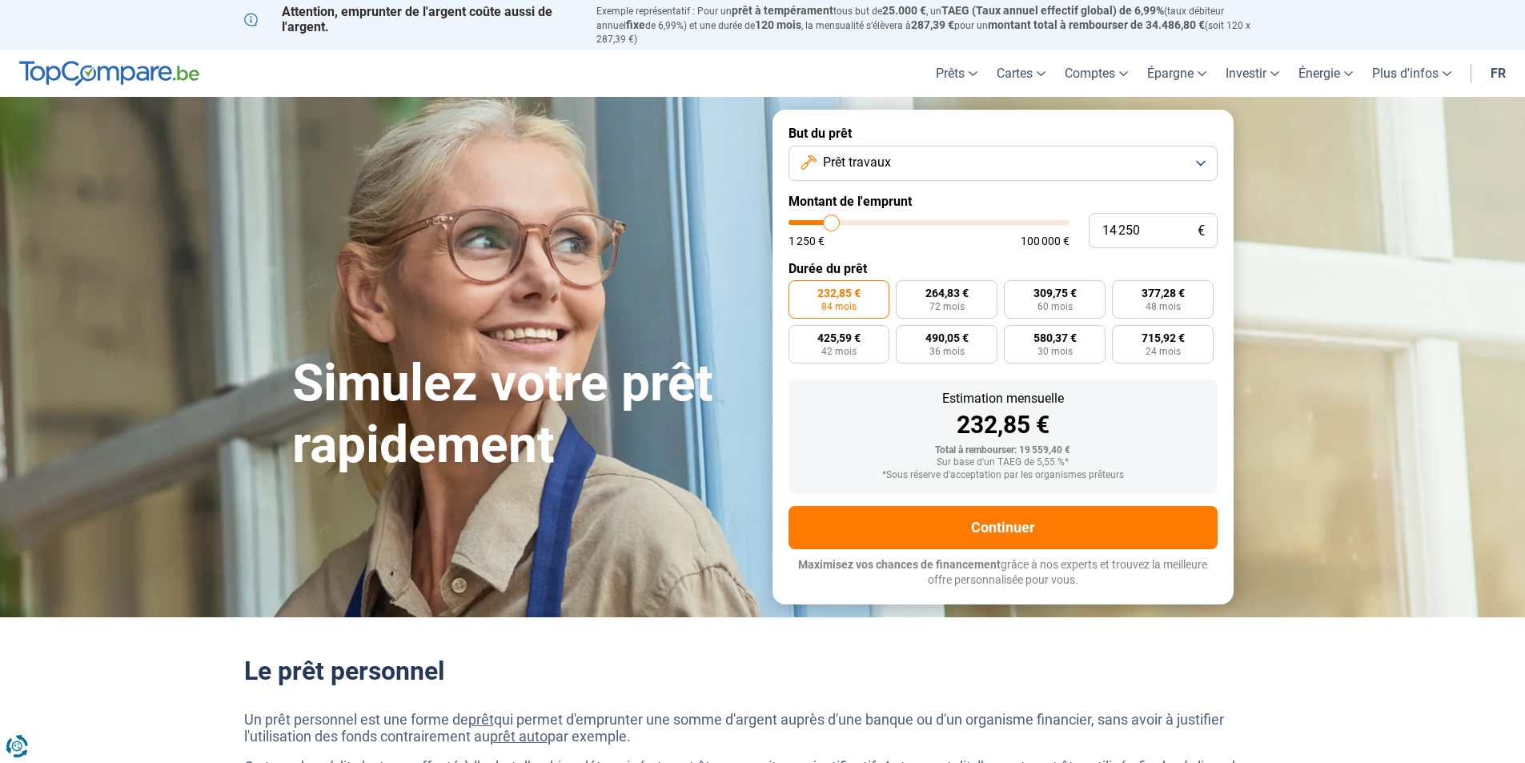
type input "14250"
click at [832, 220] on input "range" at bounding box center [929, 222] width 281 height 5
radio input "true"
type input "14 000"
type input "14000"
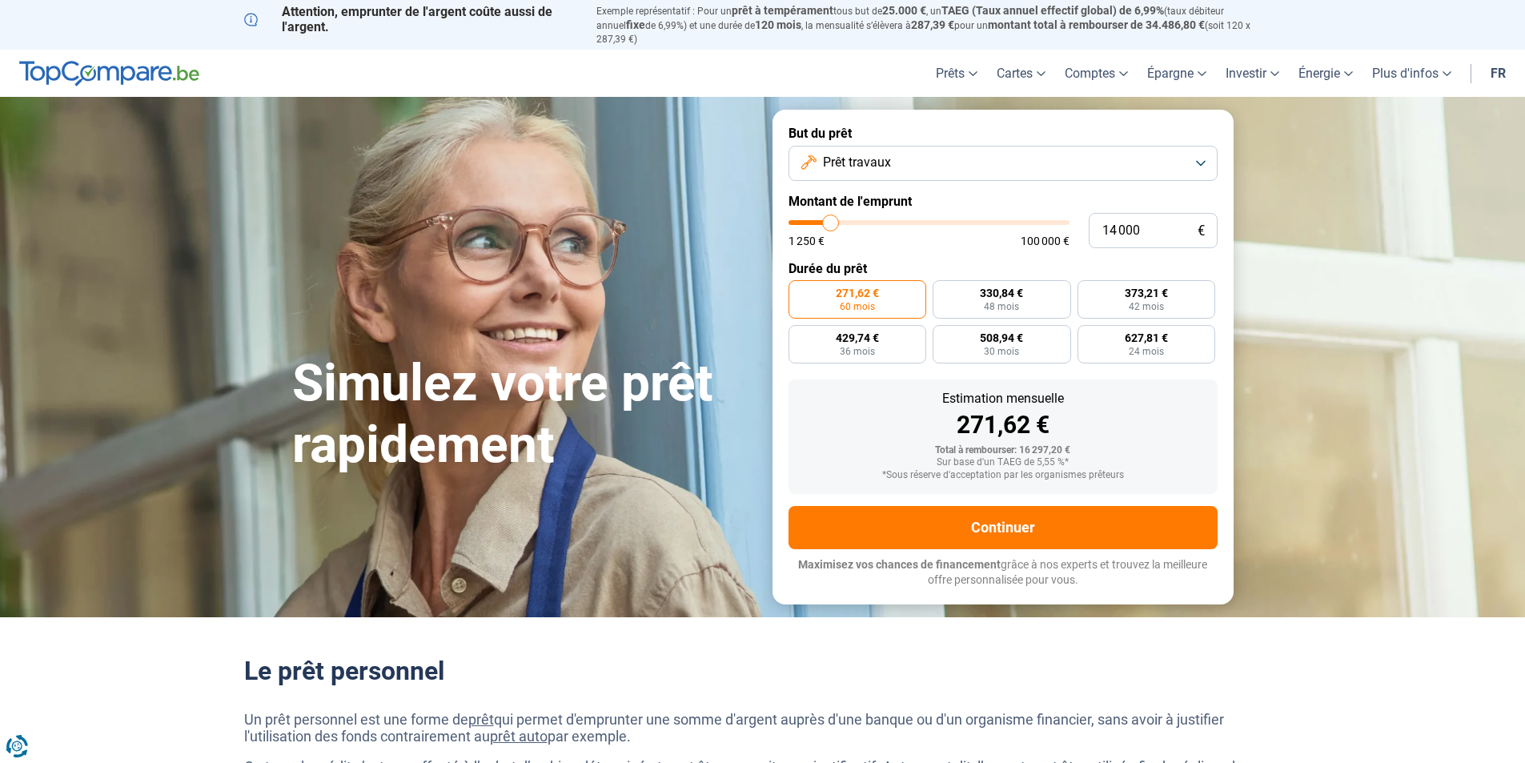
type input "13 500"
type input "13500"
click at [830, 220] on input "range" at bounding box center [929, 222] width 281 height 5
type input "13 000"
type input "13000"
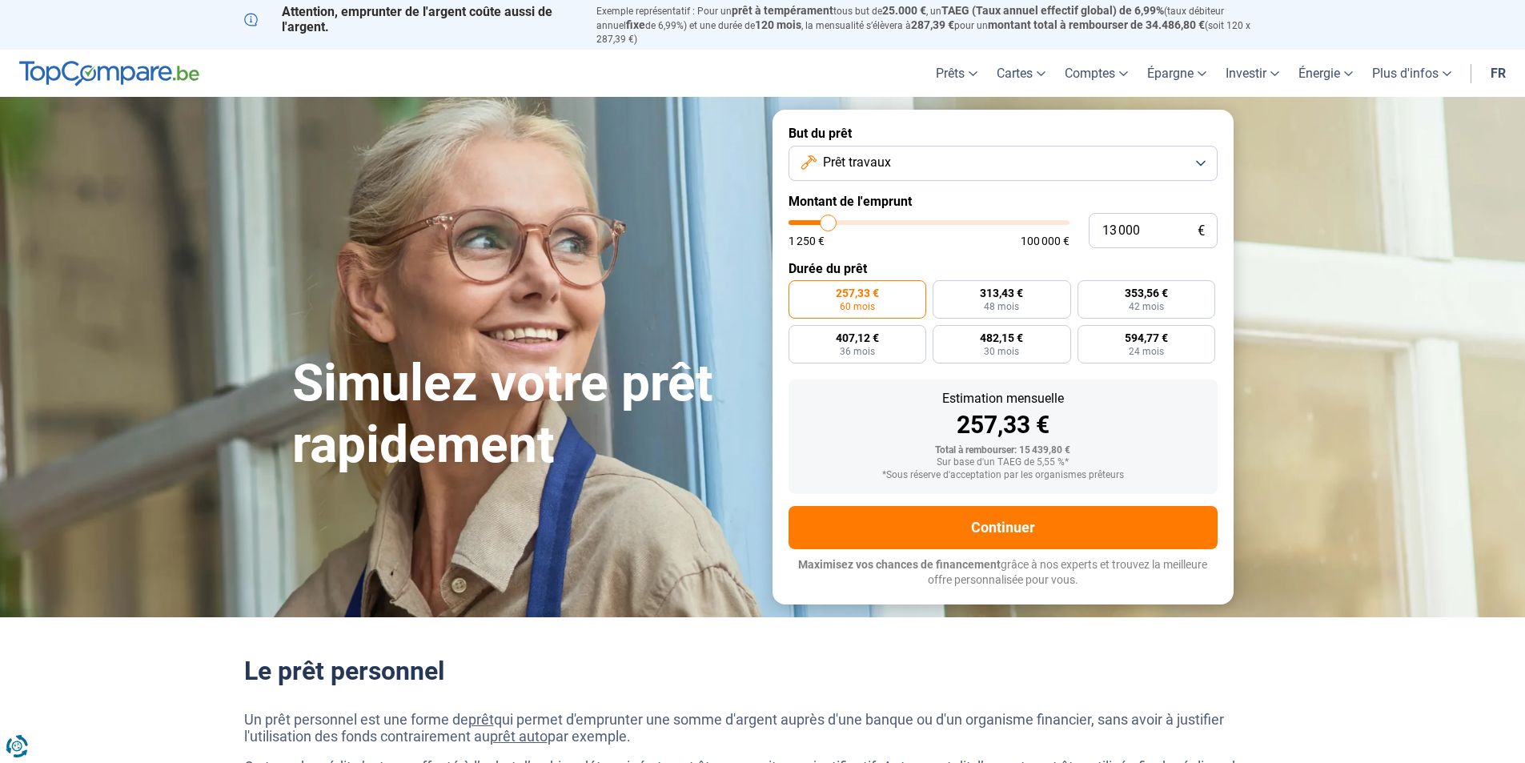
type input "12 000"
type input "12000"
type input "10 500"
type input "10500"
type input "9 750"
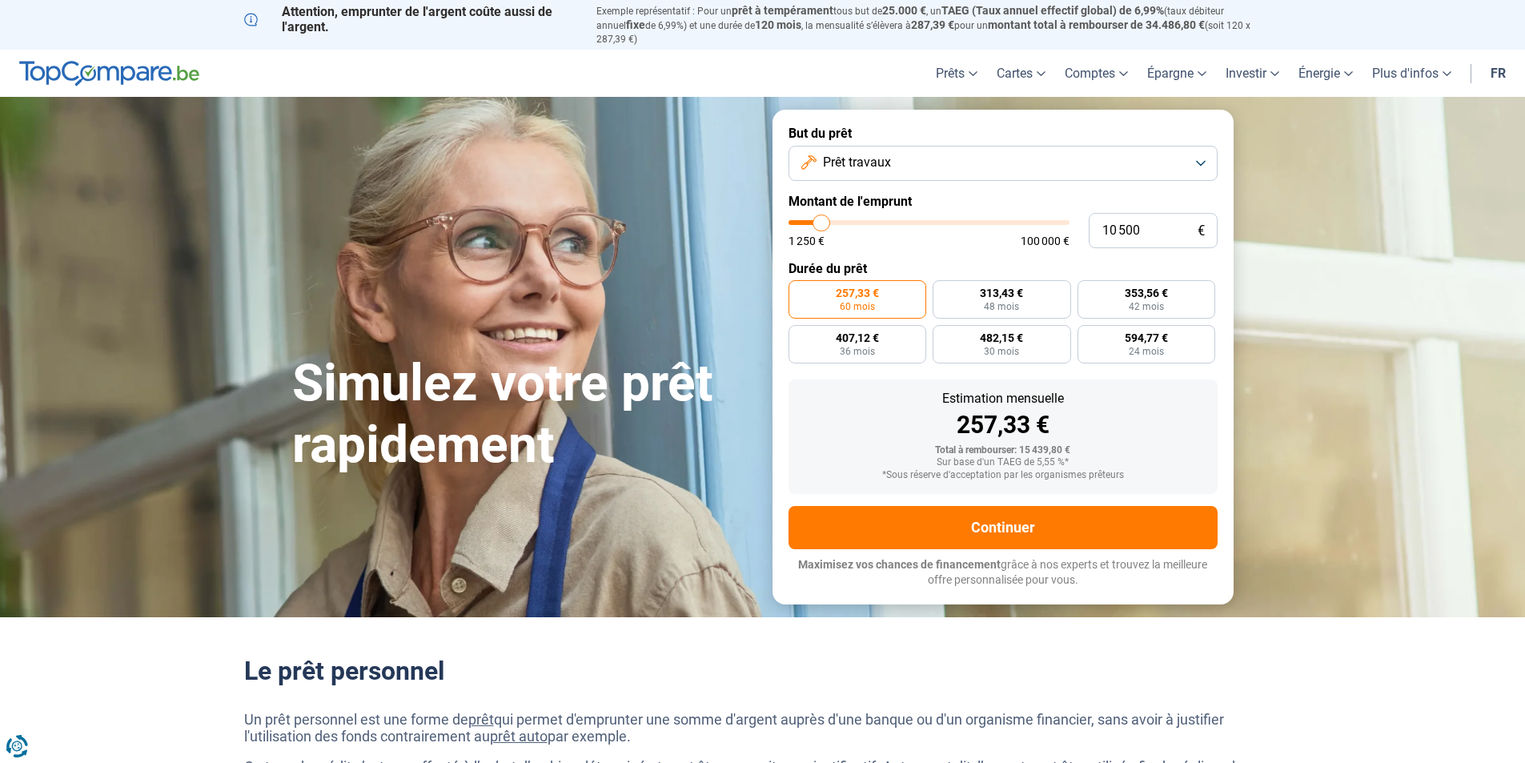
type input "9750"
type input "6 750"
type input "6750"
type input "6 000"
type input "6000"
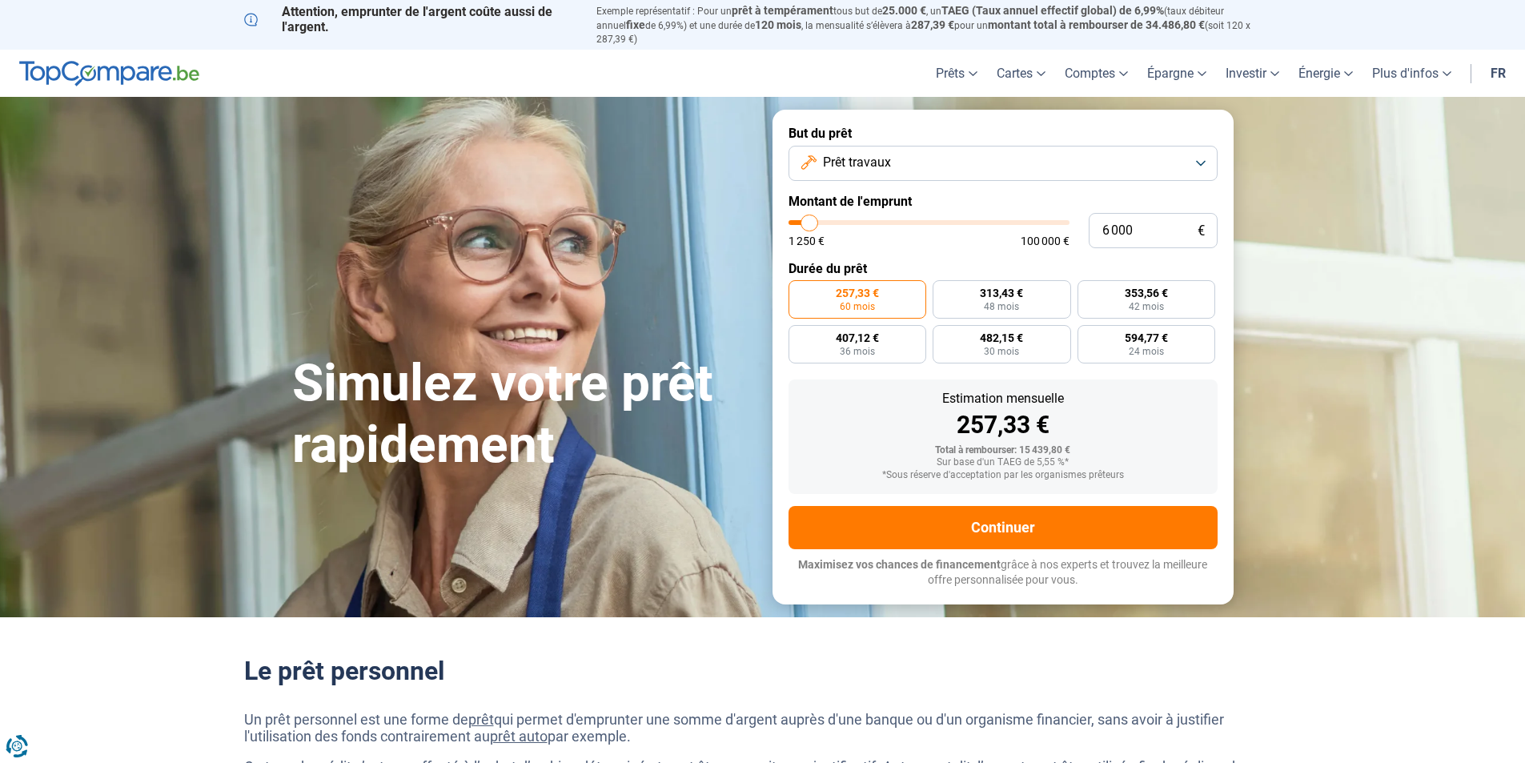
type input "5 000"
type input "5000"
type input "4 500"
type input "4500"
type input "4 250"
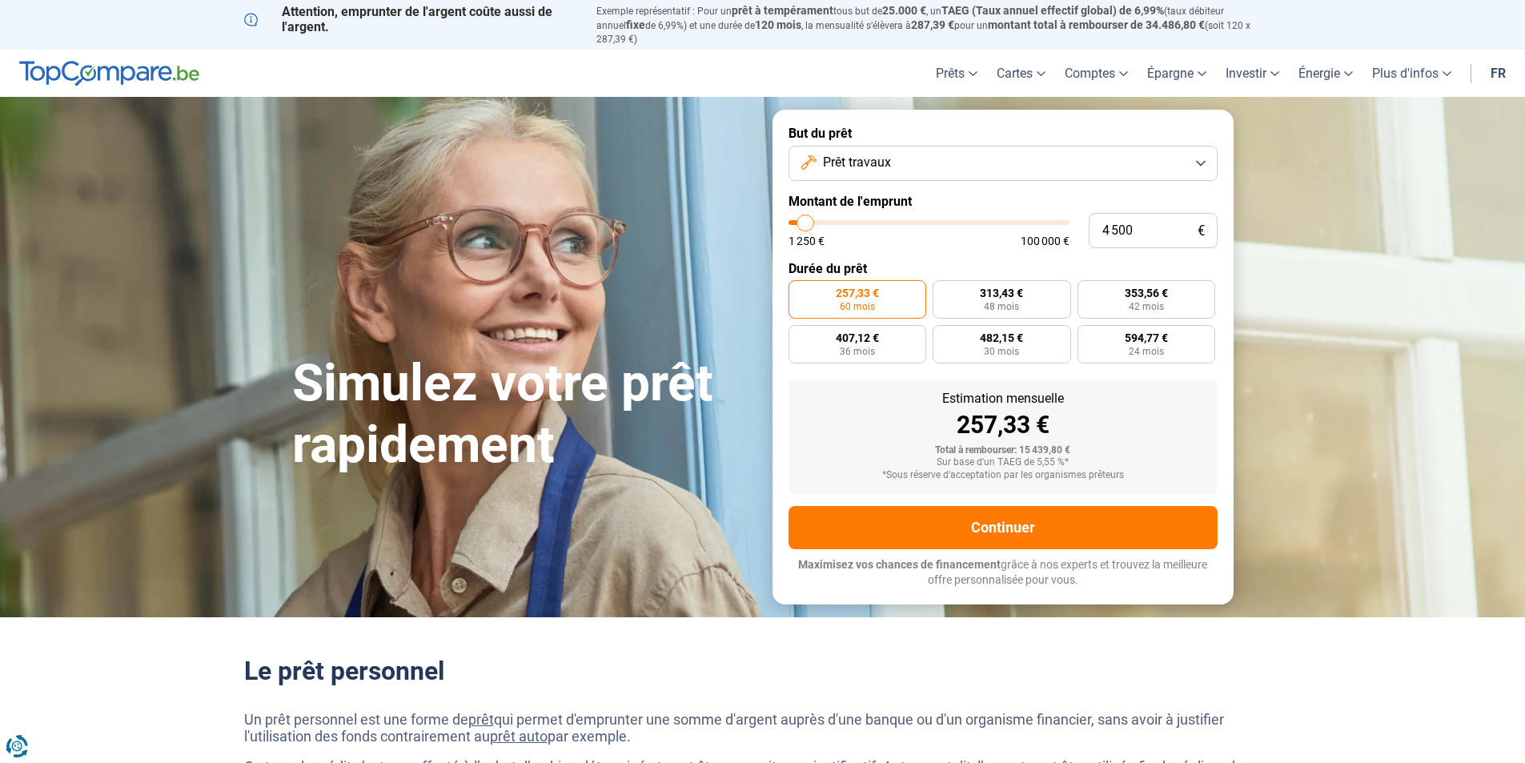
type input "4250"
type input "4 500"
type input "4500"
type input "5 000"
type input "5000"
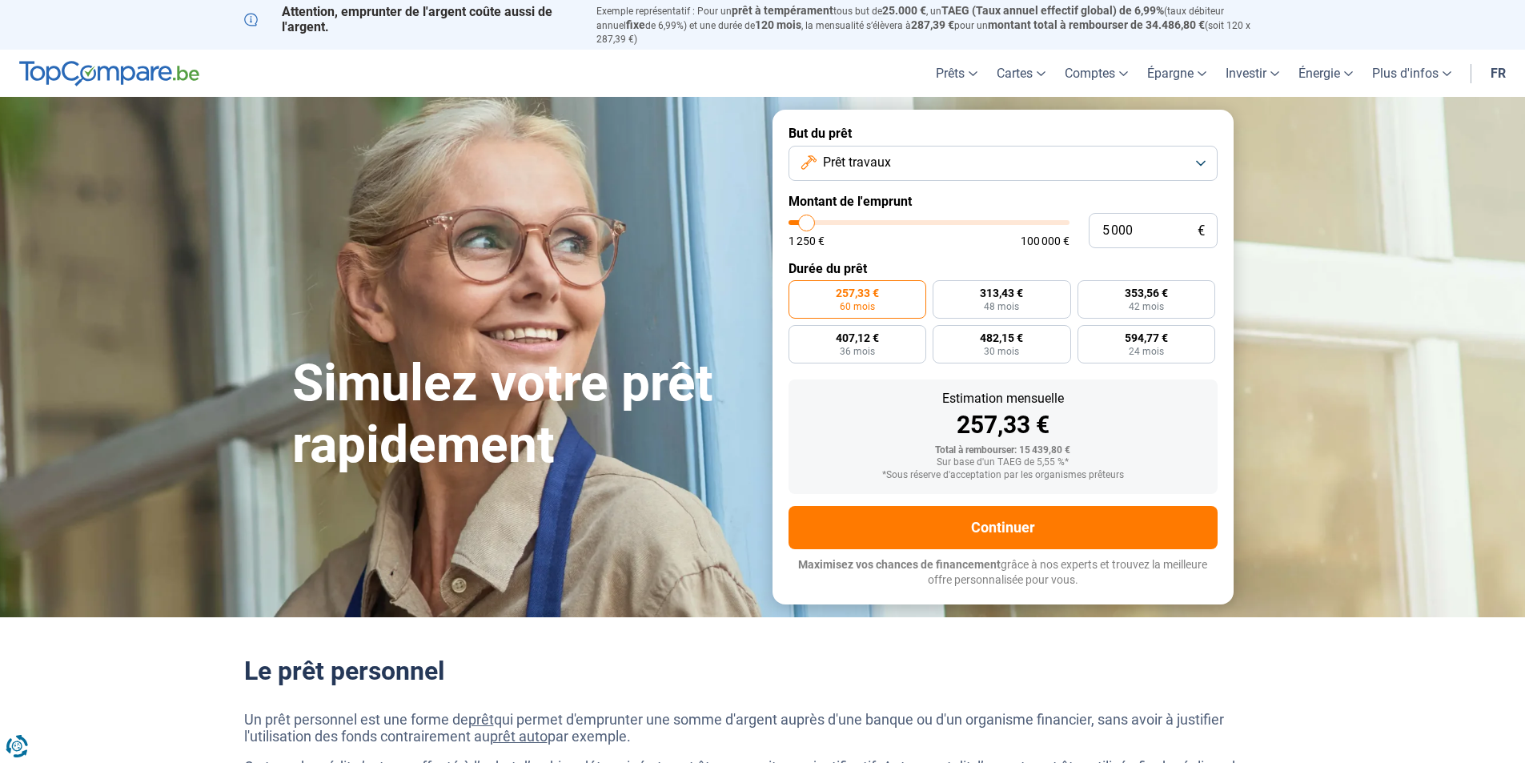
type input "5 250"
type input "5250"
type input "5 500"
type input "5500"
type input "5 750"
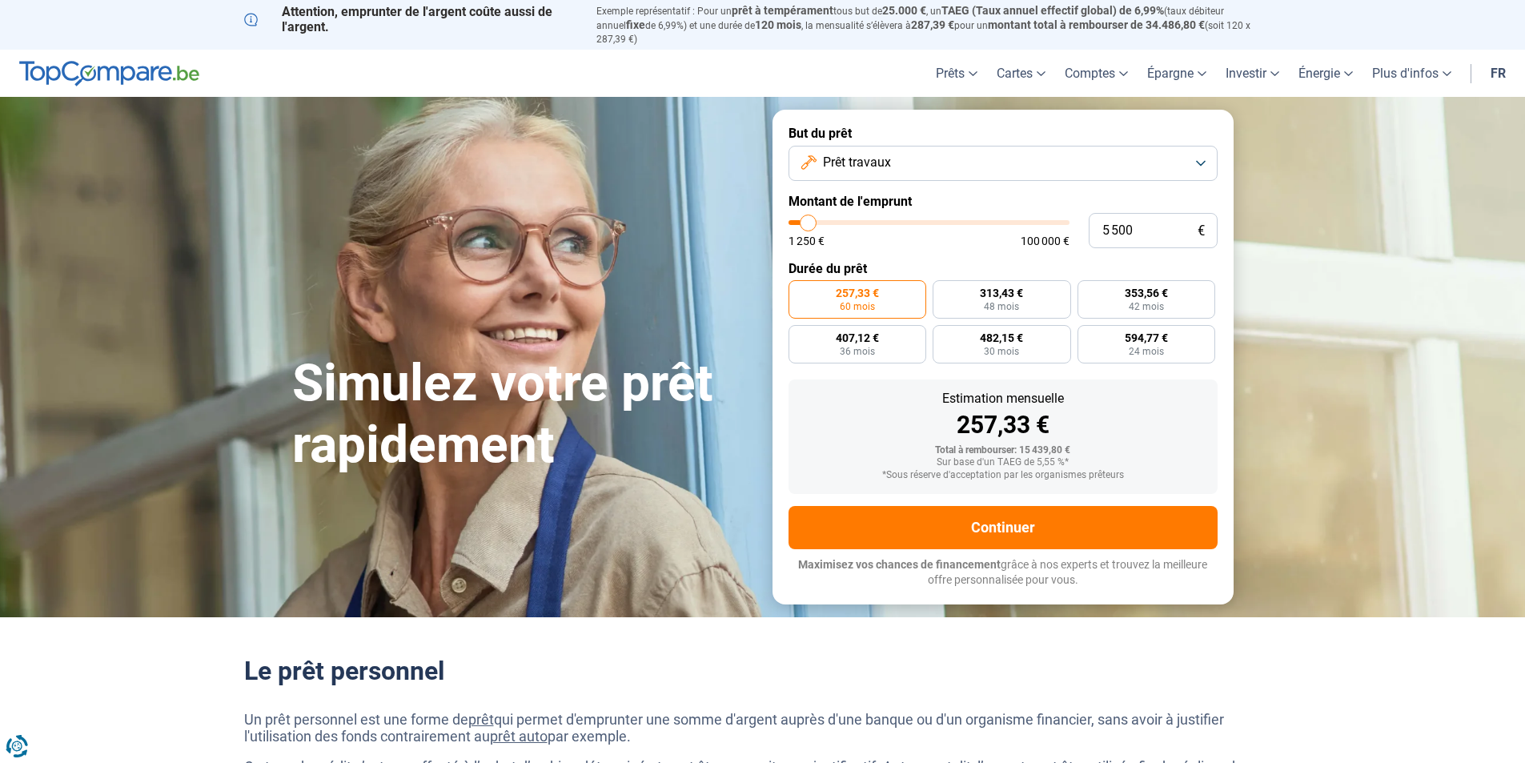
type input "5750"
type input "6 000"
type input "6000"
type input "6 500"
type input "6500"
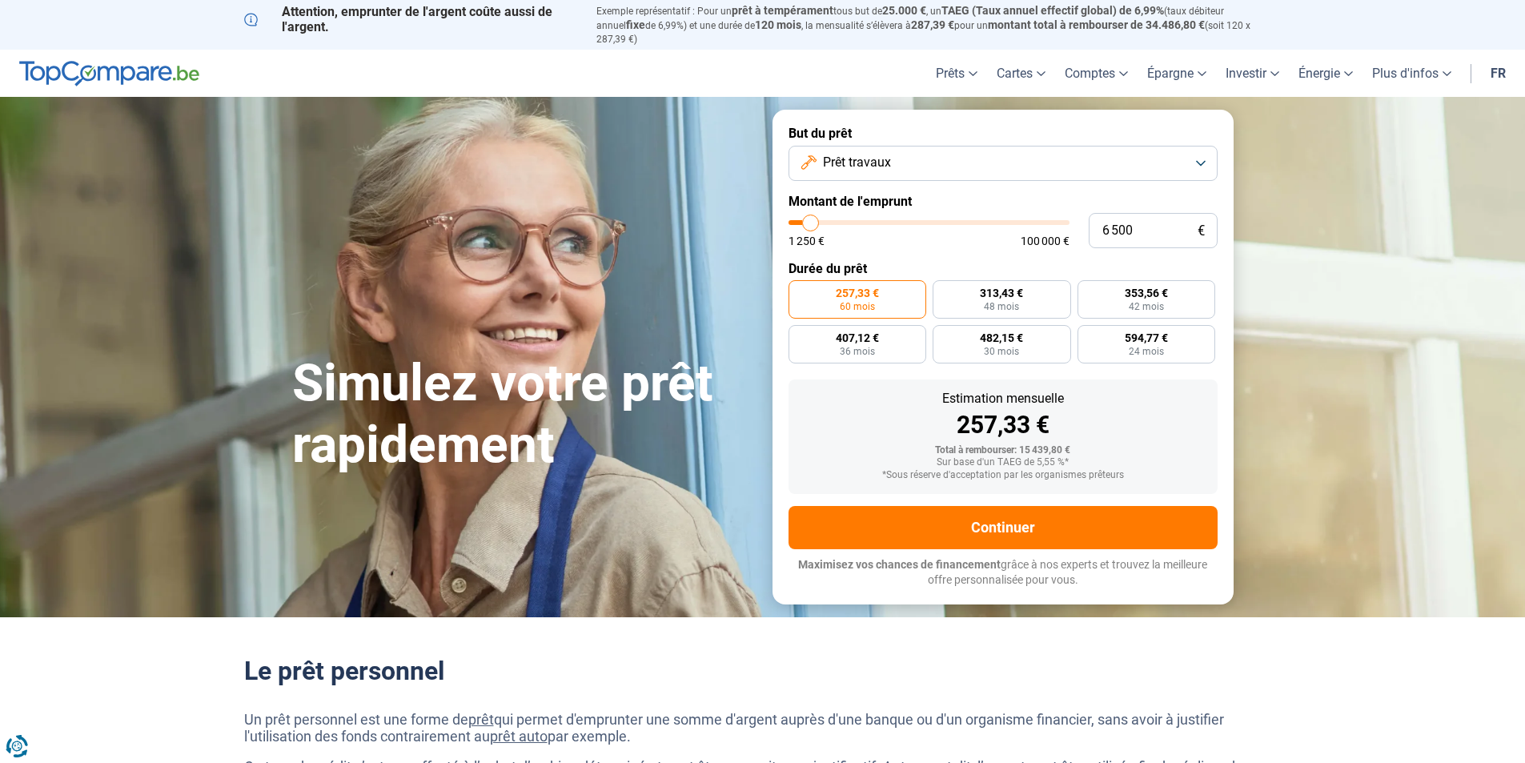
type input "6 750"
type input "6750"
type input "7 250"
type input "7250"
type input "7 500"
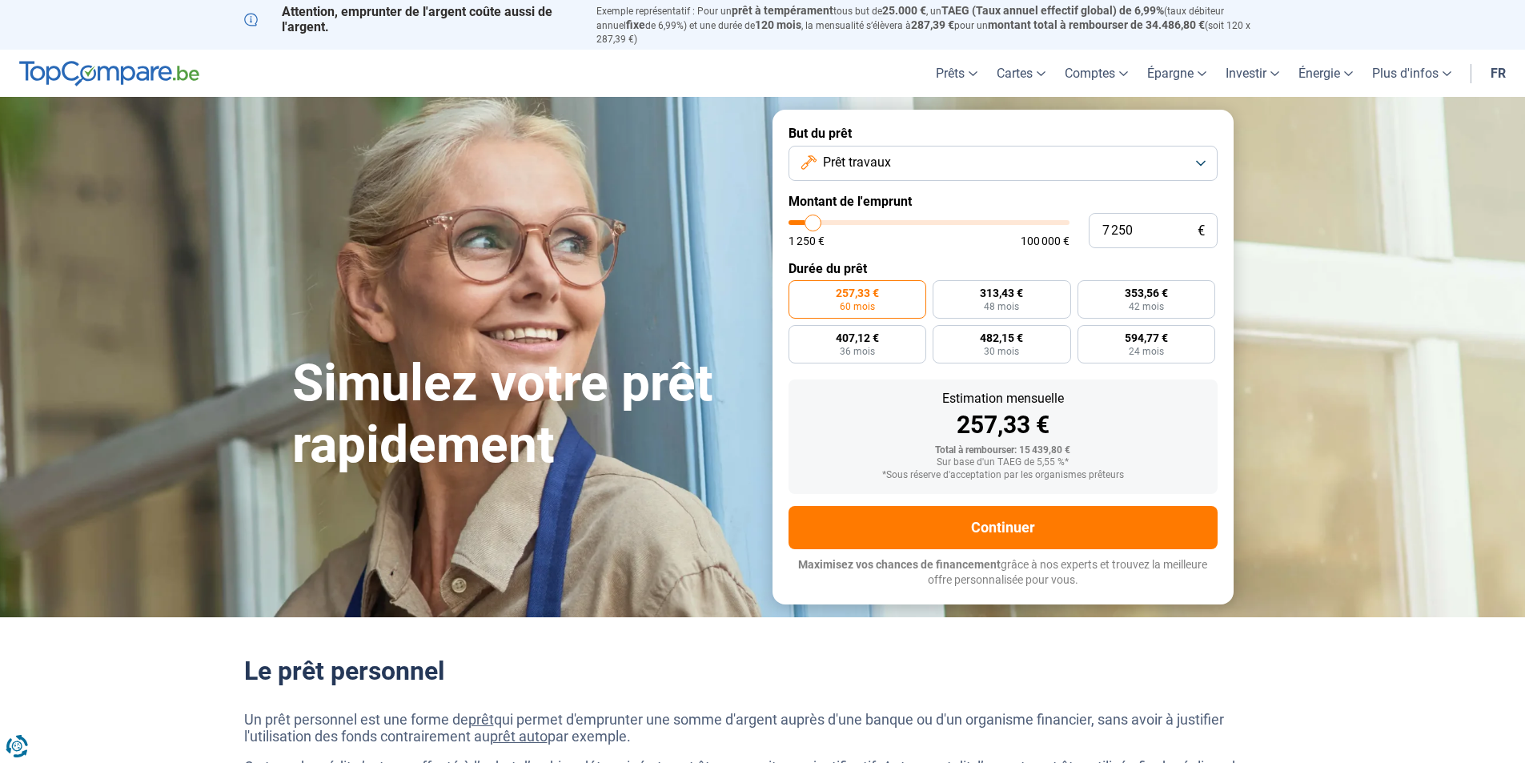
type input "7500"
type input "8 000"
type input "8000"
type input "8 250"
type input "8250"
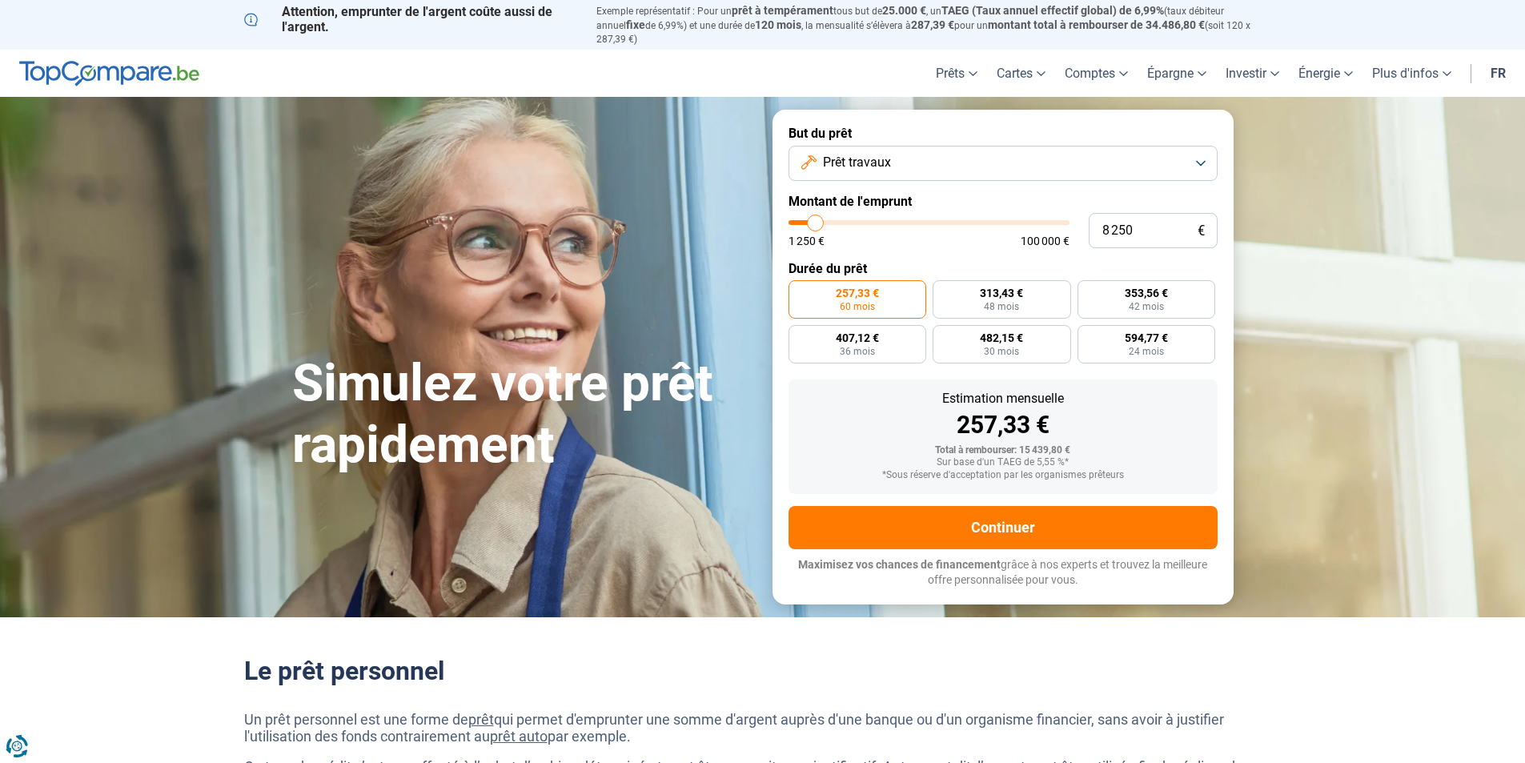
type input "8 500"
type input "8500"
type input "8 750"
type input "8750"
type input "9 000"
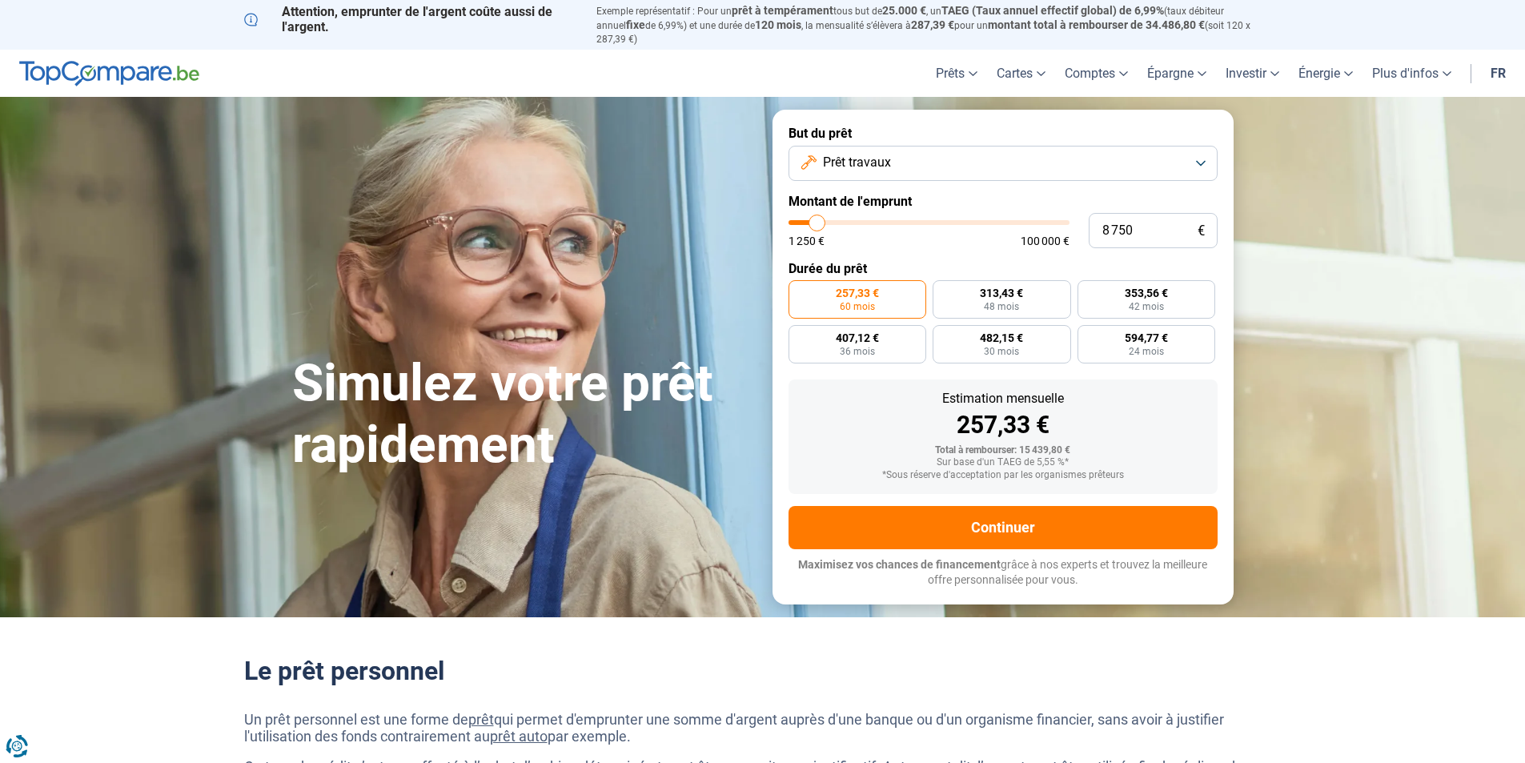
type input "9000"
type input "9 500"
type input "9500"
type input "9 750"
type input "9750"
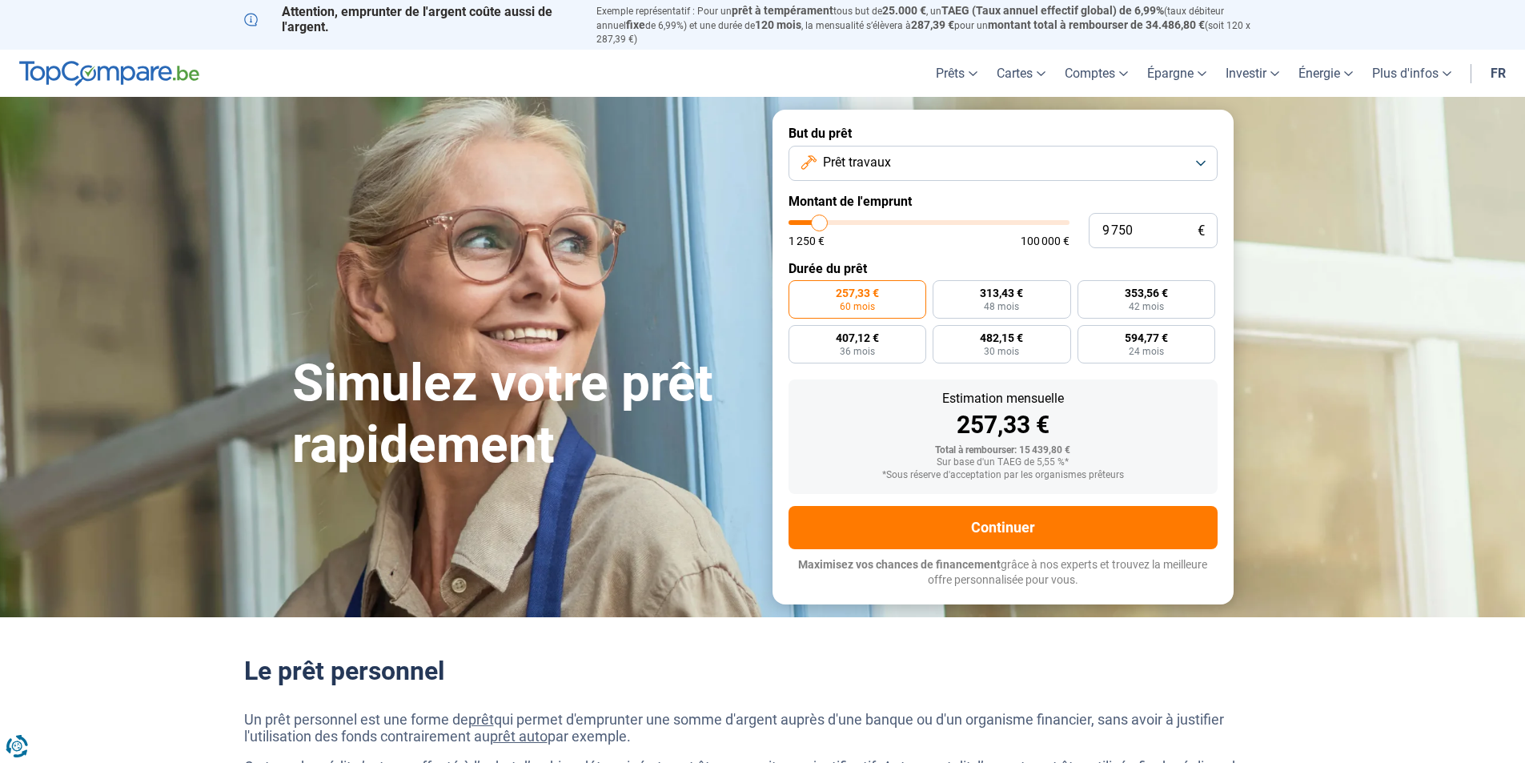
type input "10 000"
drag, startPoint x: 830, startPoint y: 210, endPoint x: 821, endPoint y: 217, distance: 11.4
type input "10000"
click at [821, 220] on input "range" at bounding box center [929, 222] width 281 height 5
radio input "true"
